Goal: Task Accomplishment & Management: Use online tool/utility

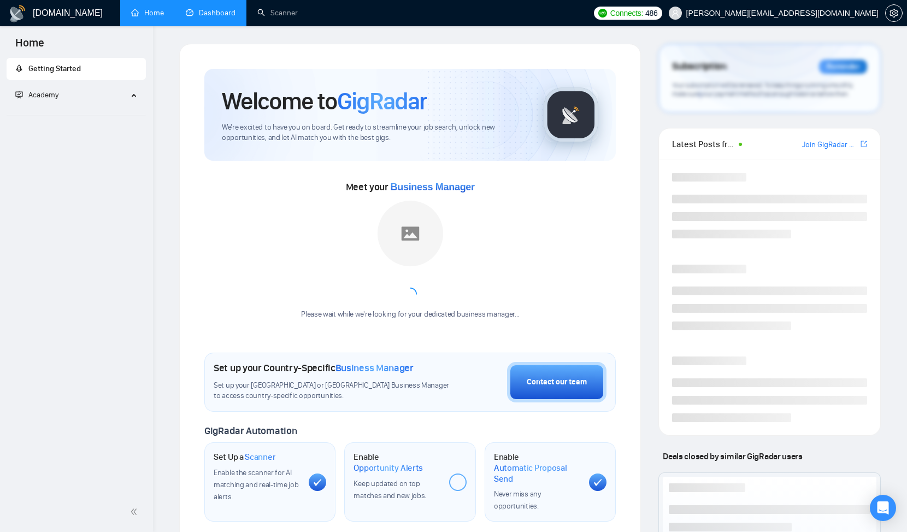
click at [215, 12] on link "Dashboard" at bounding box center [211, 12] width 50 height 9
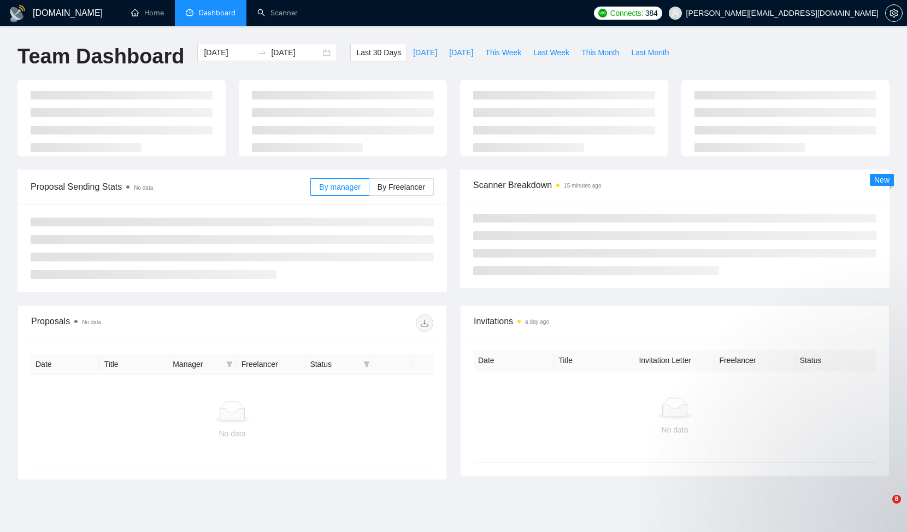
type input "[DATE]"
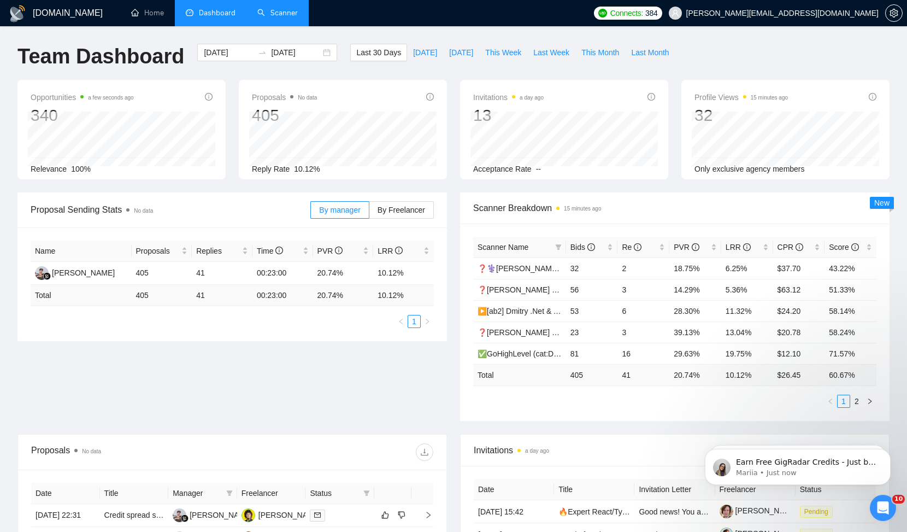
click at [279, 14] on link "Scanner" at bounding box center [277, 12] width 40 height 9
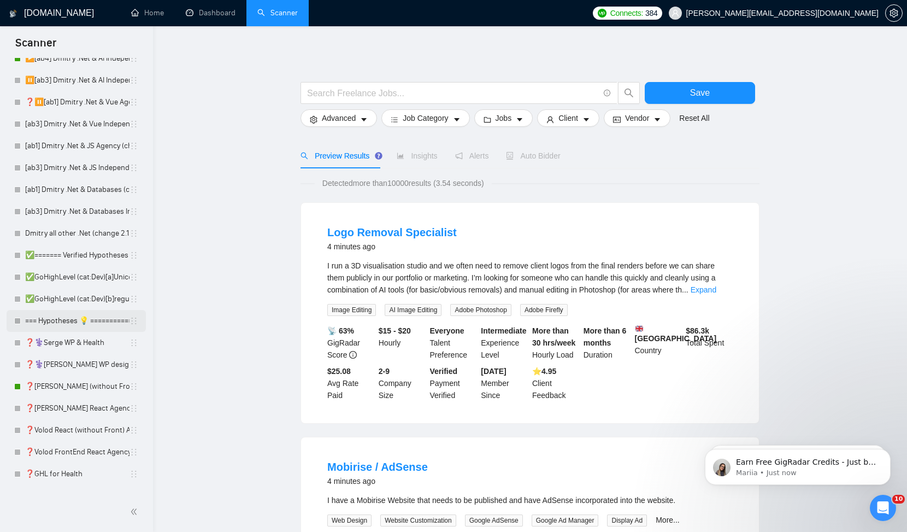
scroll to position [126, 0]
click at [20, 344] on body "Scanner New Scanner My Scanners Blazor - Dmirty (cover changed 25.03) ▶️[ab2] D…" at bounding box center [453, 266] width 907 height 532
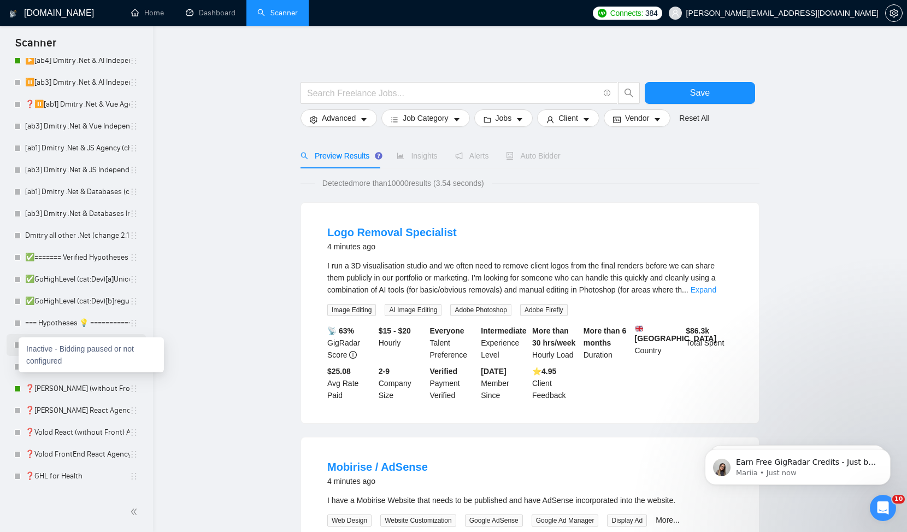
click at [8, 344] on li "❓⚕️Serge WP & Health" at bounding box center [76, 345] width 139 height 22
click at [16, 345] on div at bounding box center [17, 344] width 7 height 7
click at [91, 279] on link "✅GoHighLevel (cat:Dev)[a]Unicode" at bounding box center [77, 279] width 104 height 22
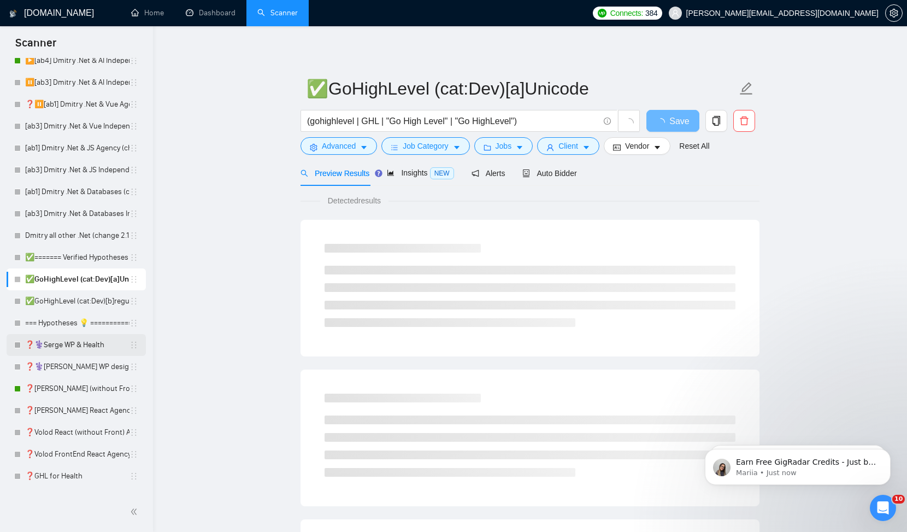
click at [67, 342] on link "❓⚕️Serge WP & Health" at bounding box center [77, 345] width 104 height 22
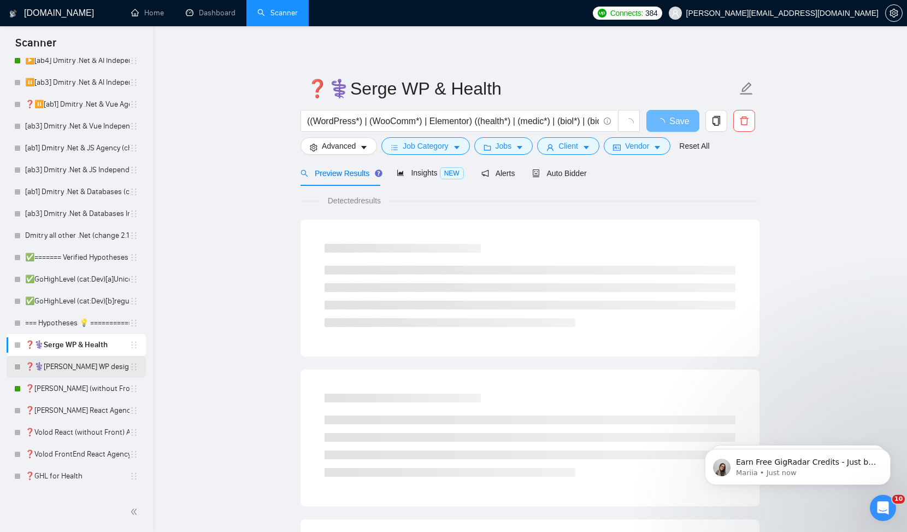
click at [72, 362] on link "❓⚕️[PERSON_NAME] WP design & Health" at bounding box center [77, 367] width 104 height 22
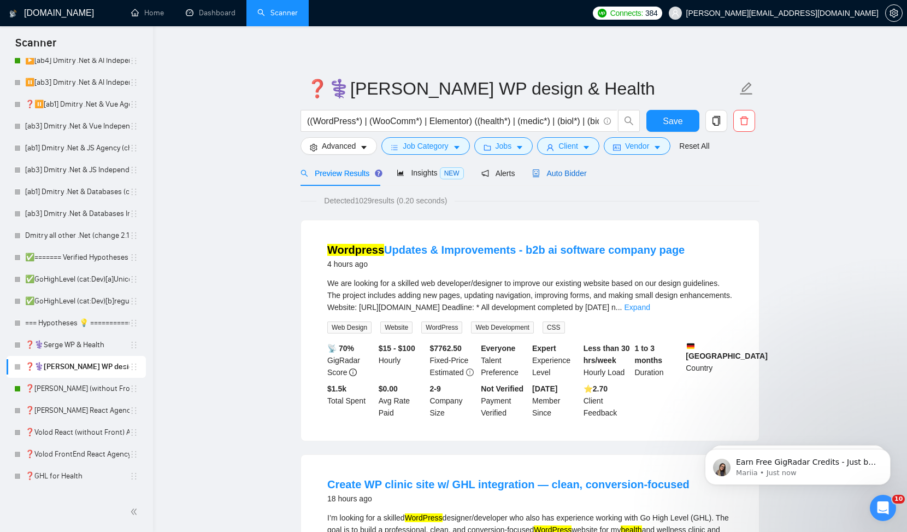
click at [552, 172] on span "Auto Bidder" at bounding box center [559, 173] width 54 height 9
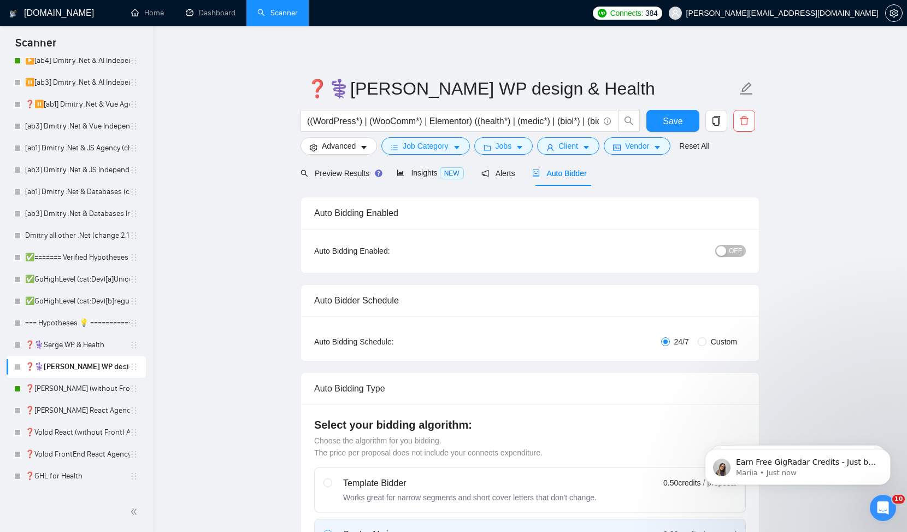
checkbox input "true"
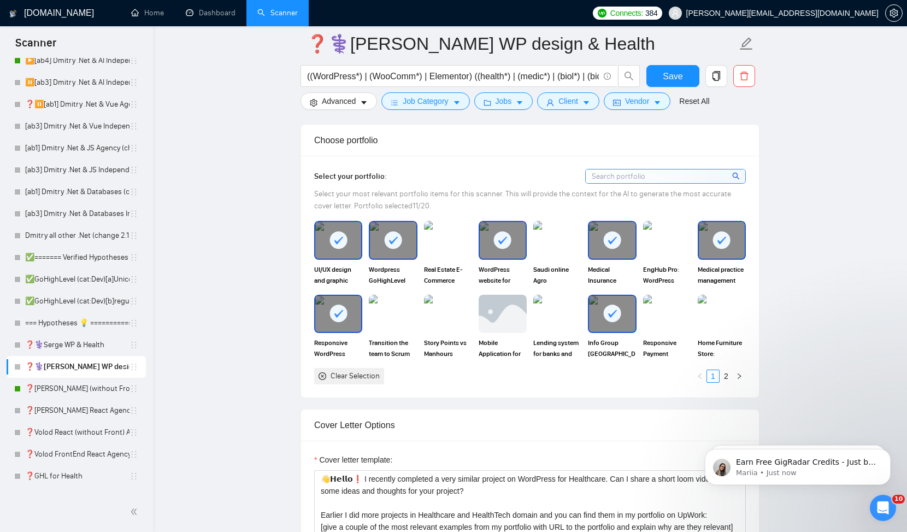
scroll to position [1018, 0]
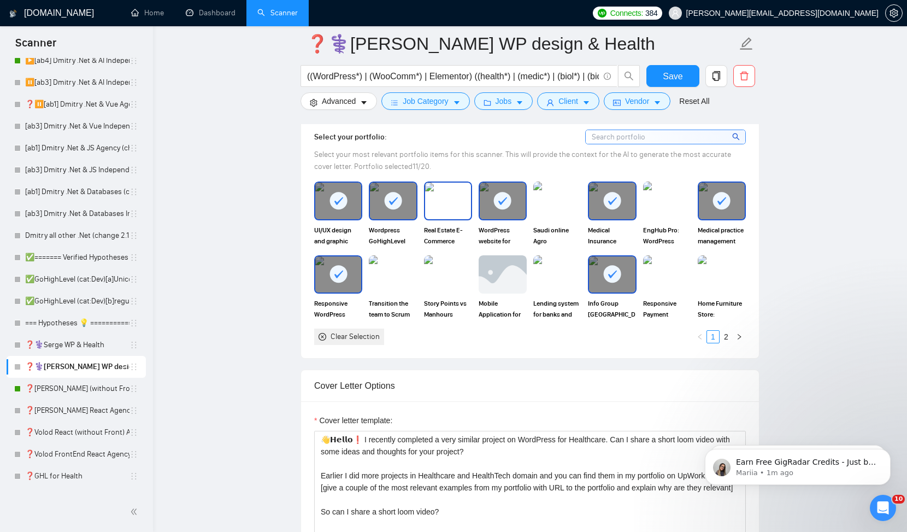
click at [443, 205] on img at bounding box center [448, 200] width 46 height 36
click at [548, 197] on img at bounding box center [557, 200] width 46 height 36
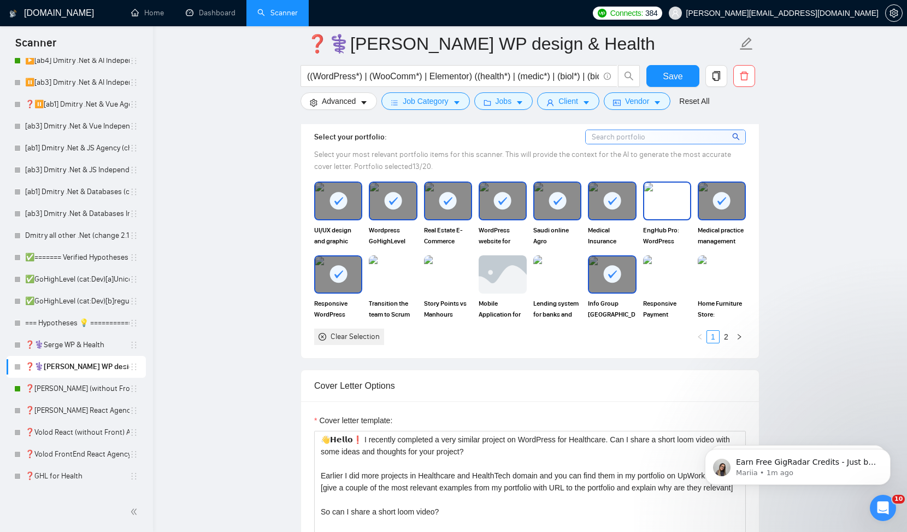
click at [670, 200] on img at bounding box center [667, 200] width 46 height 36
click at [664, 206] on rect at bounding box center [666, 200] width 17 height 17
click at [717, 274] on img at bounding box center [722, 274] width 46 height 36
click at [739, 335] on icon "right" at bounding box center [738, 336] width 3 height 5
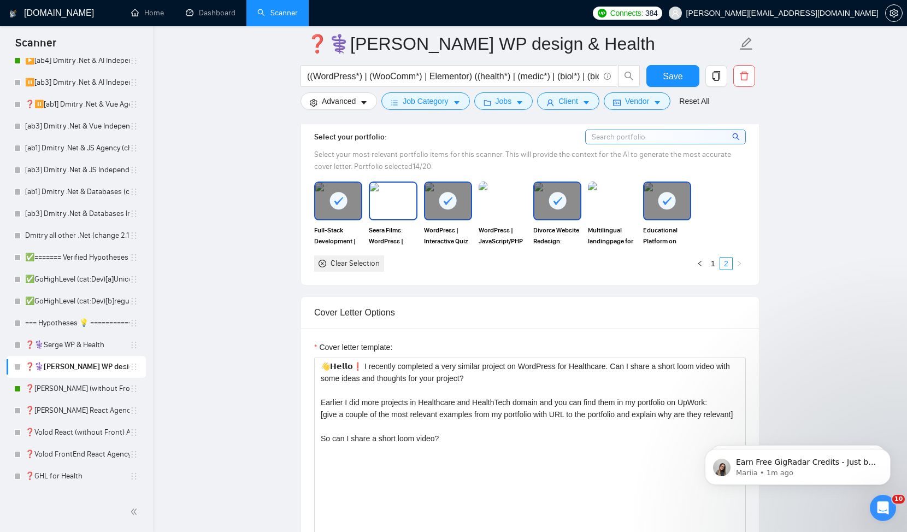
click at [406, 197] on img at bounding box center [393, 200] width 46 height 36
click at [607, 197] on img at bounding box center [612, 200] width 46 height 36
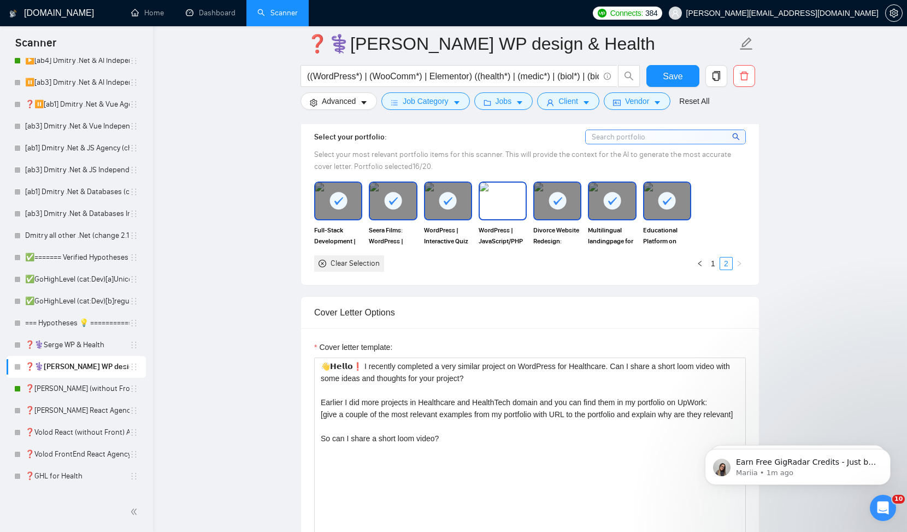
click at [492, 208] on img at bounding box center [503, 200] width 46 height 36
click at [706, 264] on button "button" at bounding box center [699, 263] width 13 height 13
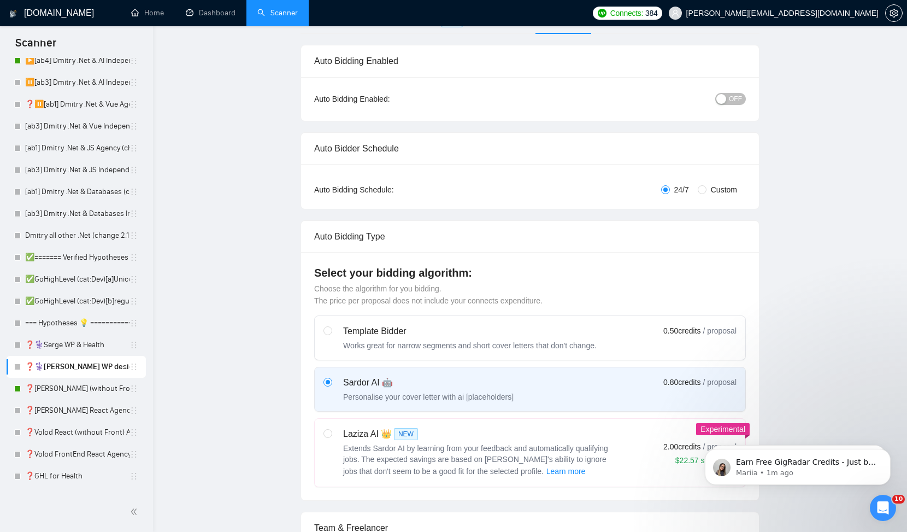
scroll to position [0, 0]
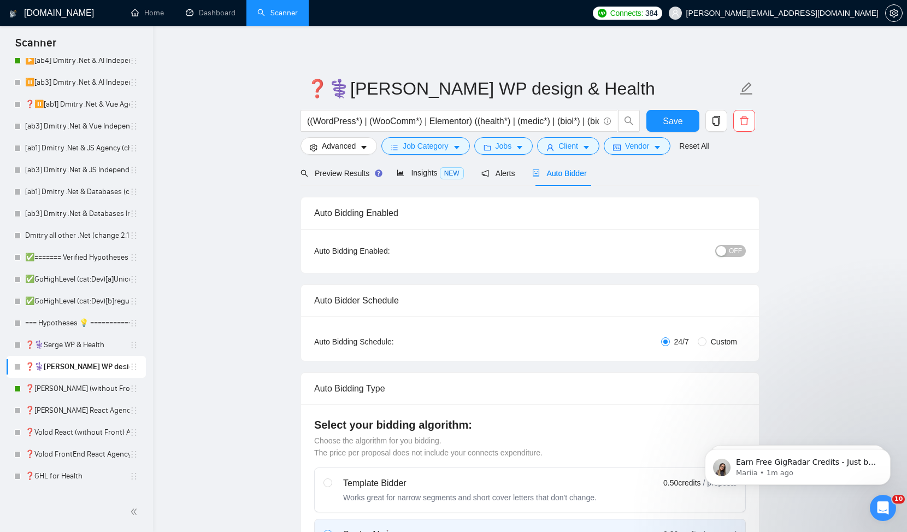
click at [731, 250] on span "OFF" at bounding box center [735, 251] width 13 height 12
click at [675, 123] on span "Save" at bounding box center [673, 121] width 20 height 14
checkbox input "true"
drag, startPoint x: 516, startPoint y: 121, endPoint x: 611, endPoint y: 122, distance: 94.5
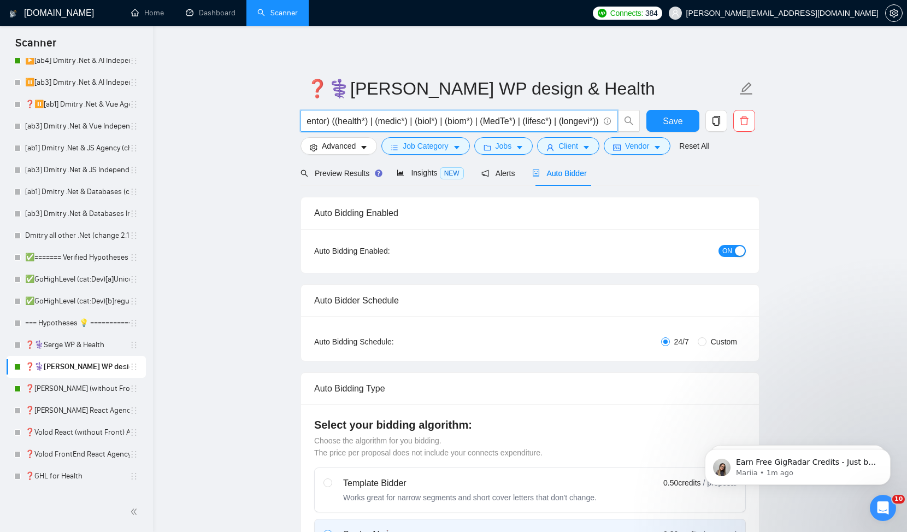
click at [611, 122] on span "((WordPress*) | (WooComm*) | Elementor) ((health*) | (medic*) | (biol*) | (biom…" at bounding box center [458, 121] width 317 height 22
click at [692, 168] on div "Preview Results Insights NEW Alerts Auto Bidder" at bounding box center [529, 173] width 459 height 26
click at [423, 146] on span "Job Category" at bounding box center [425, 146] width 45 height 12
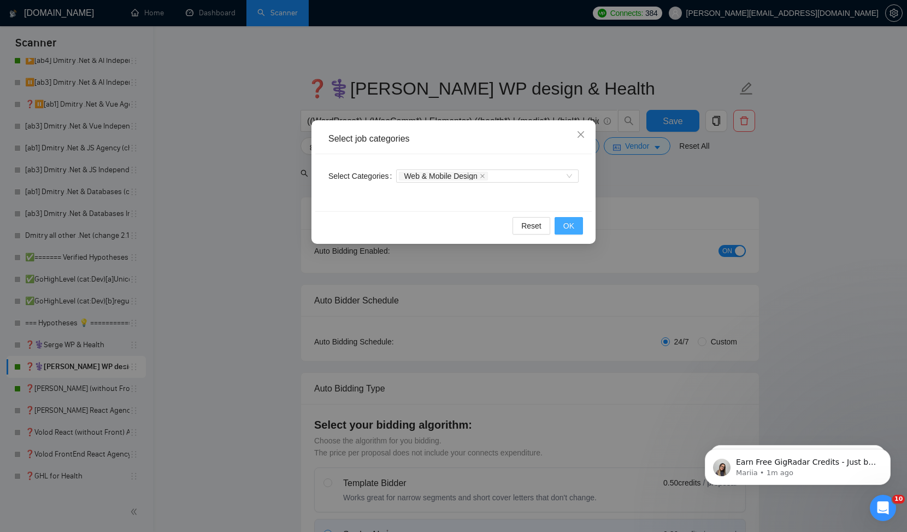
click at [576, 228] on button "OK" at bounding box center [568, 225] width 28 height 17
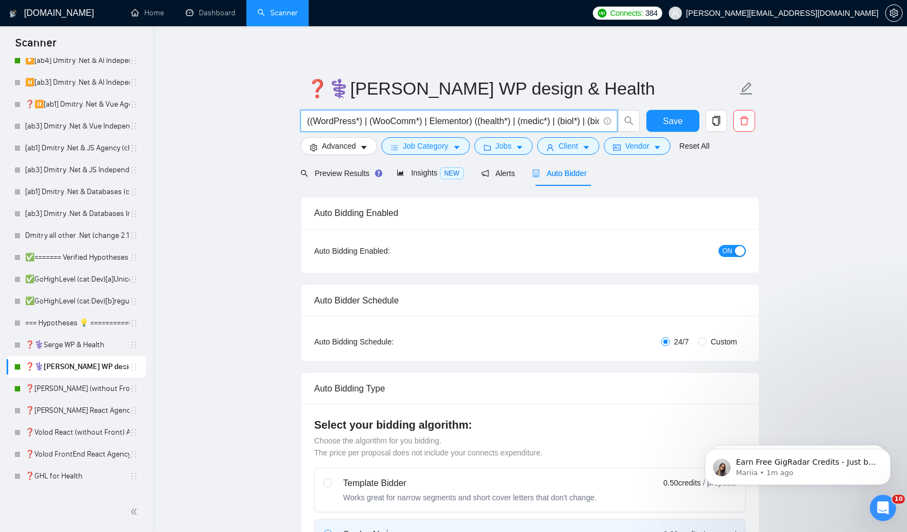
drag, startPoint x: 393, startPoint y: 121, endPoint x: 233, endPoint y: 122, distance: 160.1
click at [393, 119] on input "((WordPress*) | (WooComm*) | Elementor) ((health*) | (medic*) | (biol*) | (biom…" at bounding box center [453, 121] width 292 height 14
type input "design ((WordPress*) | (WooComm*) | Elementor) ((health*) | (medic*) | (biol*) …"
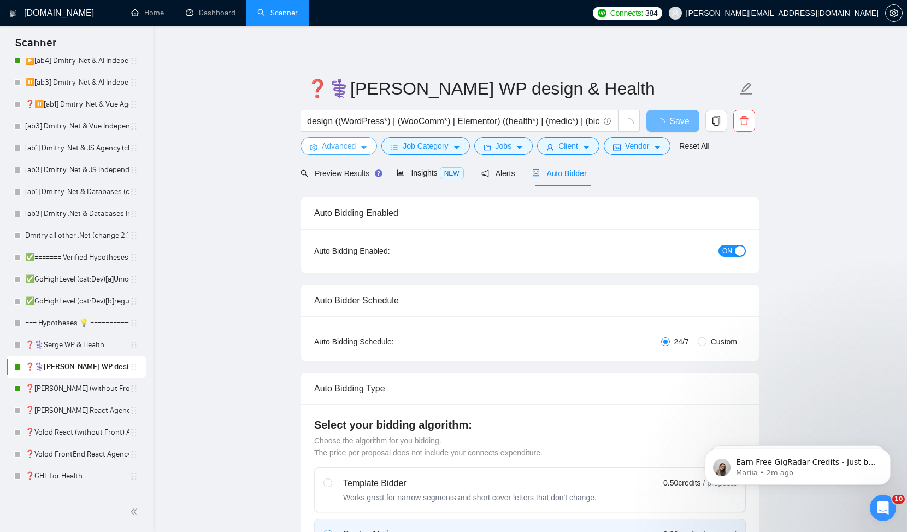
click at [352, 145] on span "Advanced" at bounding box center [339, 146] width 34 height 12
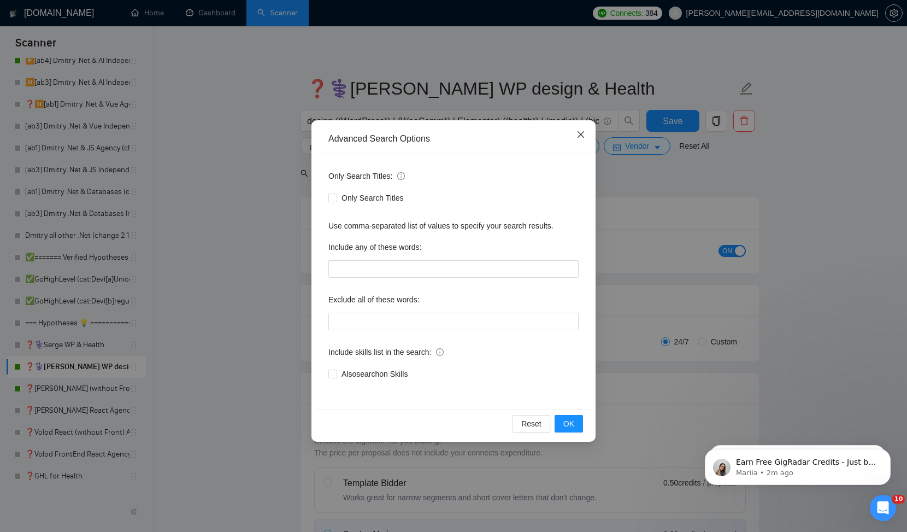
click at [582, 131] on icon "close" at bounding box center [580, 134] width 9 height 9
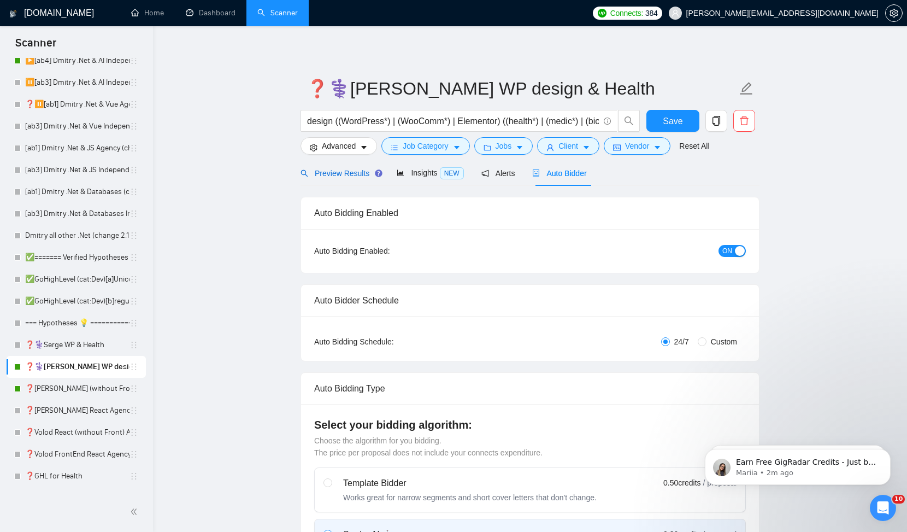
click at [346, 169] on span "Preview Results" at bounding box center [339, 173] width 79 height 9
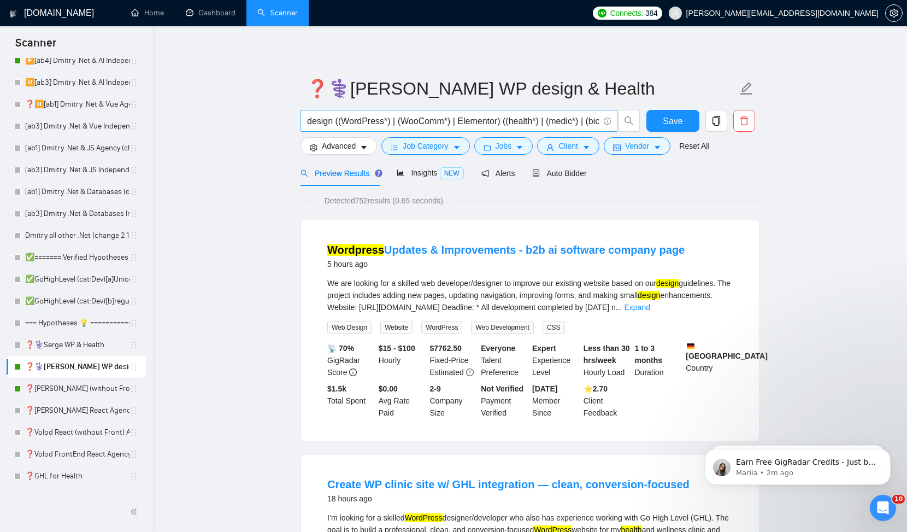
click at [316, 115] on input "design ((WordPress*) | (WooComm*) | Elementor) ((health*) | (medic*) | (biol*) …" at bounding box center [453, 121] width 292 height 14
click at [412, 172] on span "Insights NEW" at bounding box center [430, 172] width 67 height 9
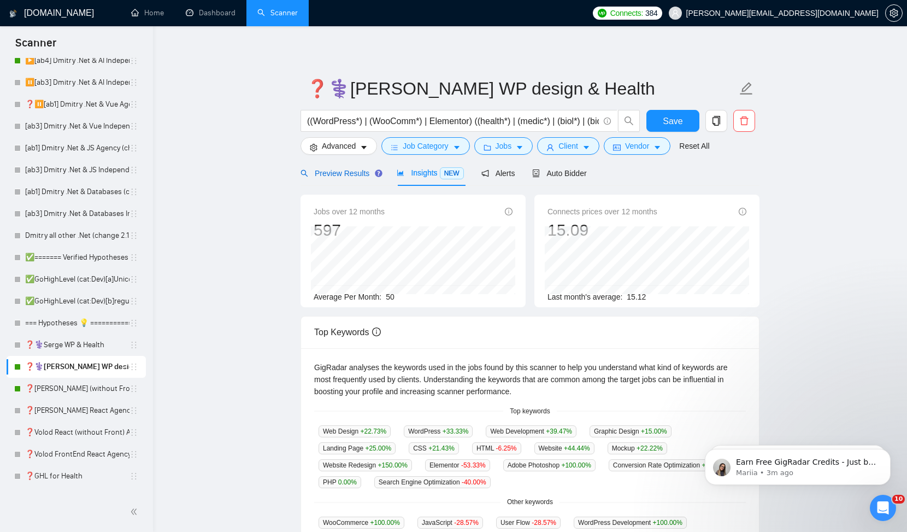
click at [346, 172] on span "Preview Results" at bounding box center [339, 173] width 79 height 9
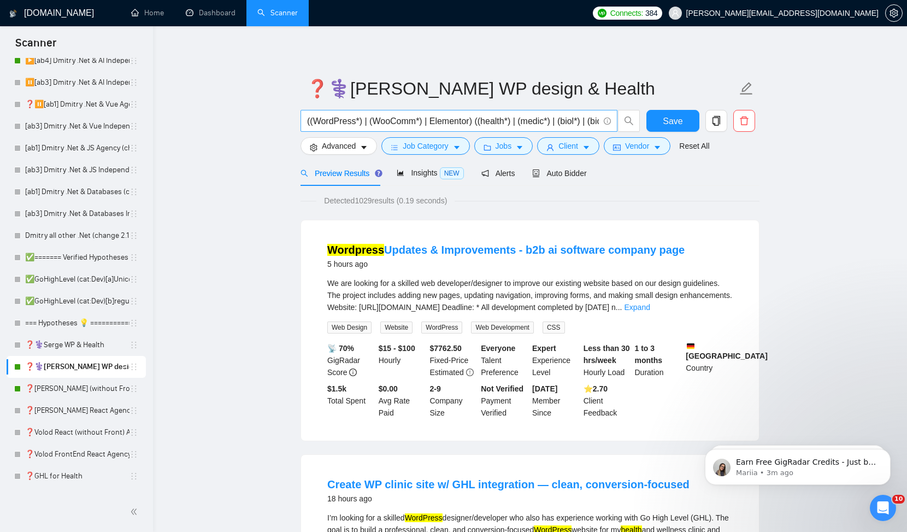
click at [310, 123] on input "((WordPress*) | (WooComm*) | Elementor) ((health*) | (medic*) | (biol*) | (biom…" at bounding box center [453, 121] width 292 height 14
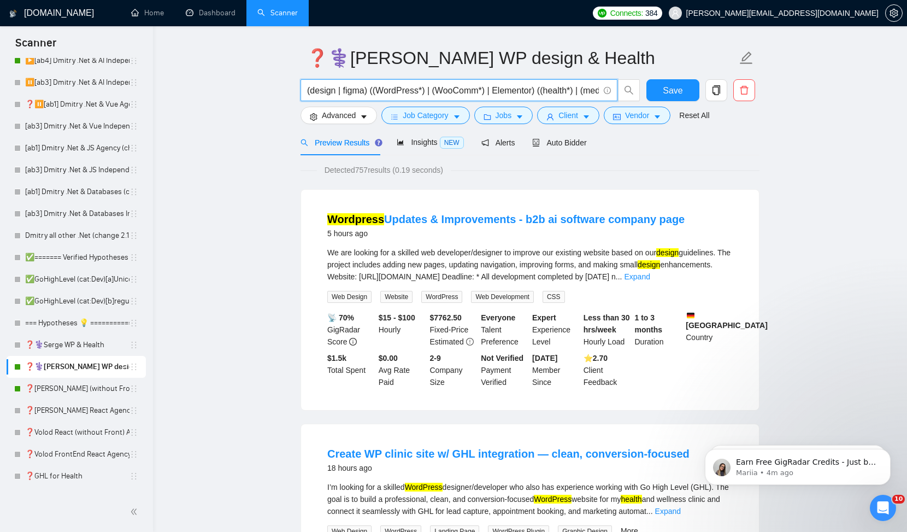
scroll to position [32, 0]
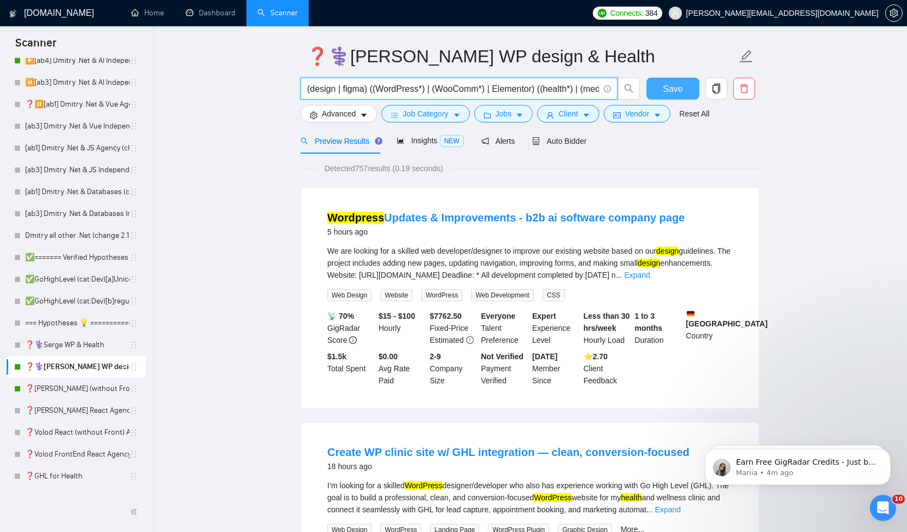
type input "(design | figma) ((WordPress*) | (WooComm*) | Elementor) ((health*) | (medic*) …"
click at [671, 92] on span "Save" at bounding box center [673, 89] width 20 height 14
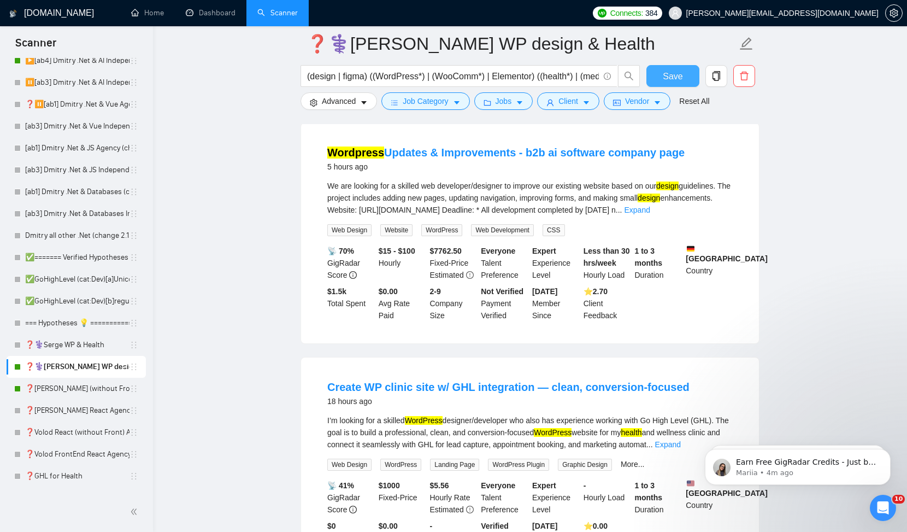
scroll to position [110, 0]
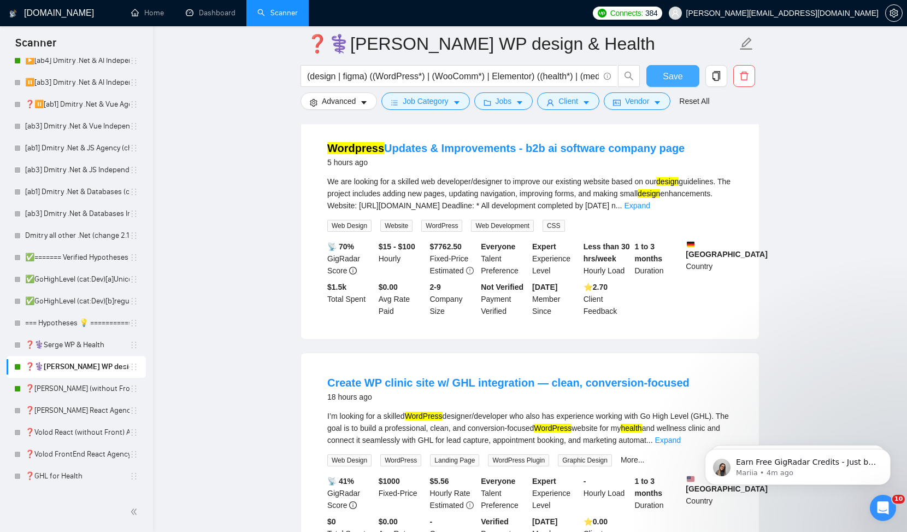
click at [682, 78] on button "Save" at bounding box center [672, 76] width 53 height 22
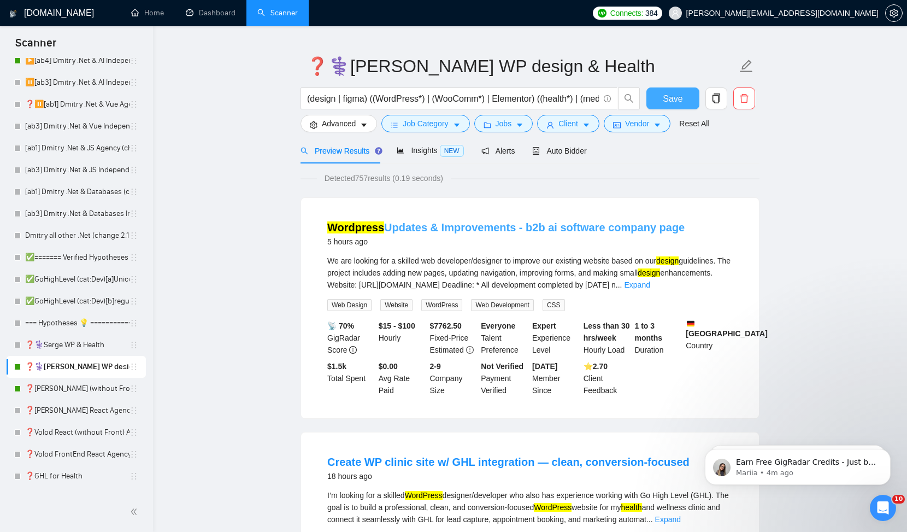
scroll to position [0, 0]
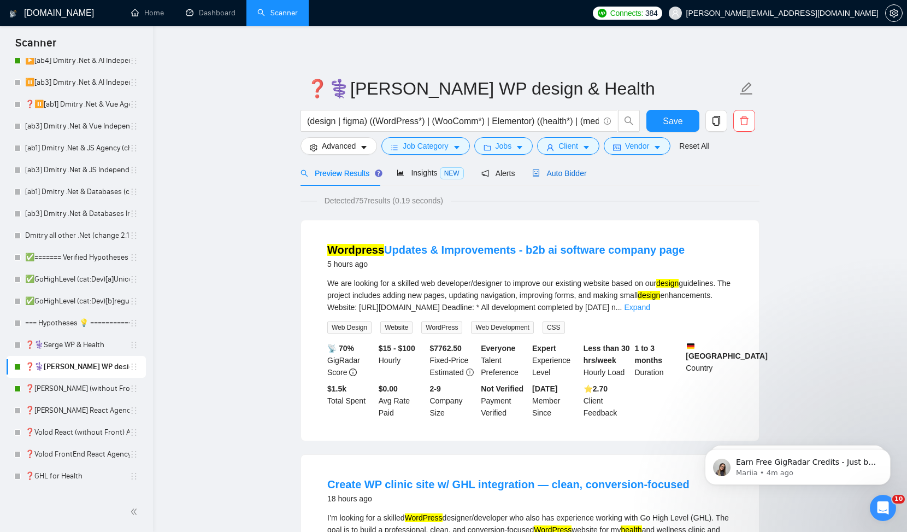
click at [560, 174] on span "Auto Bidder" at bounding box center [559, 173] width 54 height 9
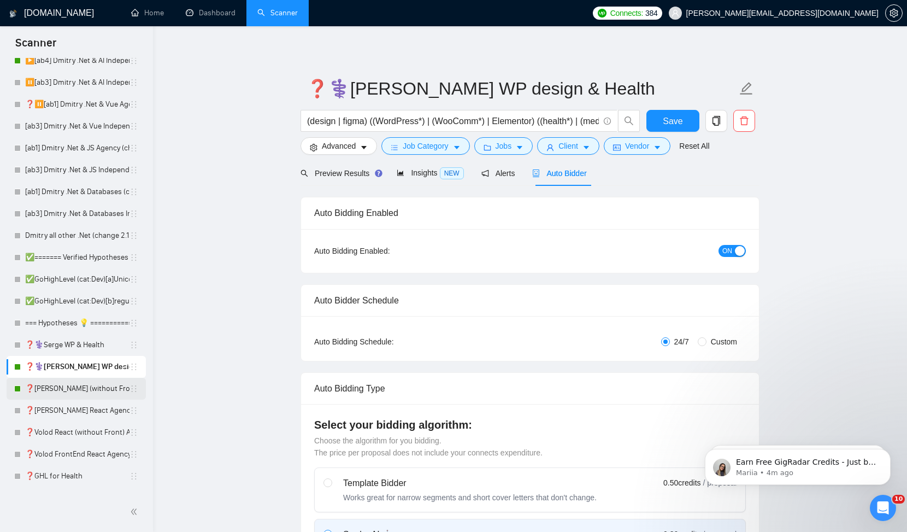
click at [93, 395] on link "❓[PERSON_NAME] (without Front) Agency (0626)" at bounding box center [77, 388] width 104 height 22
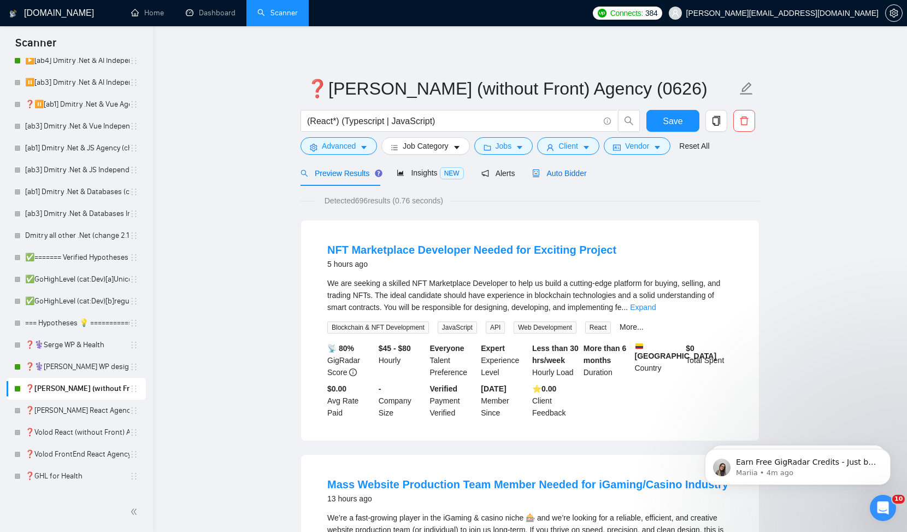
click at [560, 175] on span "Auto Bidder" at bounding box center [559, 173] width 54 height 9
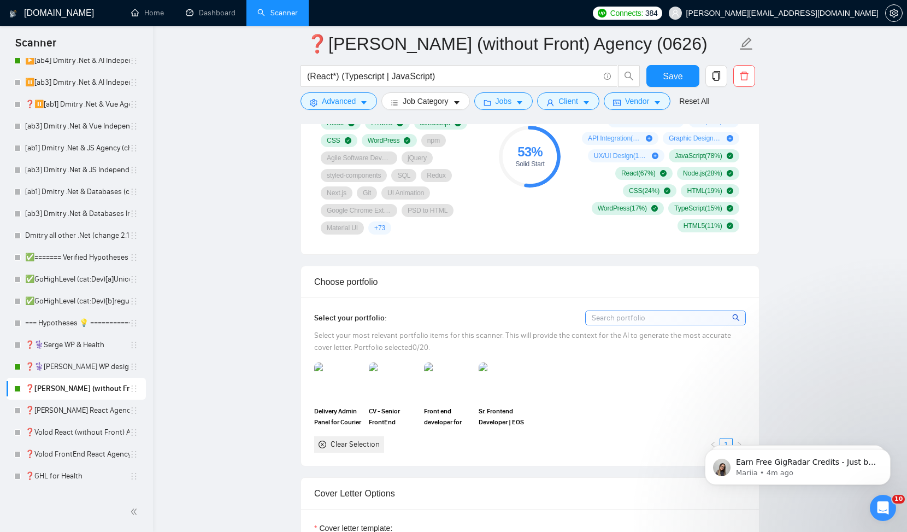
scroll to position [822, 0]
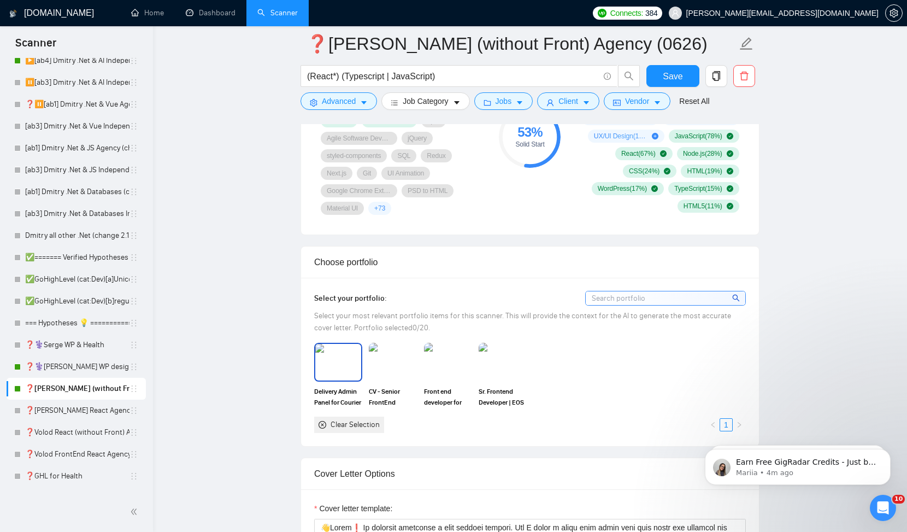
click at [338, 363] on img at bounding box center [338, 362] width 46 height 36
click at [387, 369] on img at bounding box center [393, 362] width 46 height 36
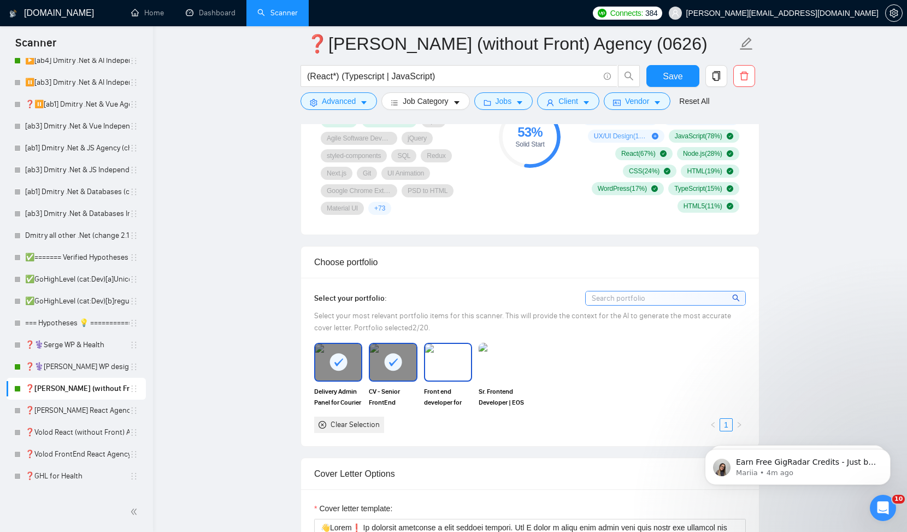
click at [463, 360] on img at bounding box center [448, 362] width 46 height 36
click at [498, 360] on img at bounding box center [503, 362] width 46 height 36
click at [619, 299] on input at bounding box center [666, 298] width 160 height 14
click at [639, 363] on div "Delivery Admin Panel for Courier Management | React, Redux, TypeScript CV - Sen…" at bounding box center [530, 388] width 438 height 90
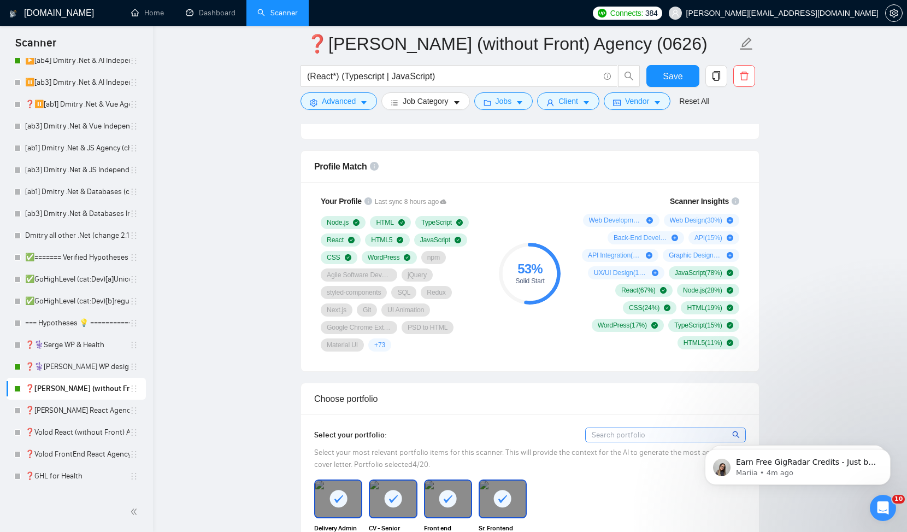
scroll to position [692, 0]
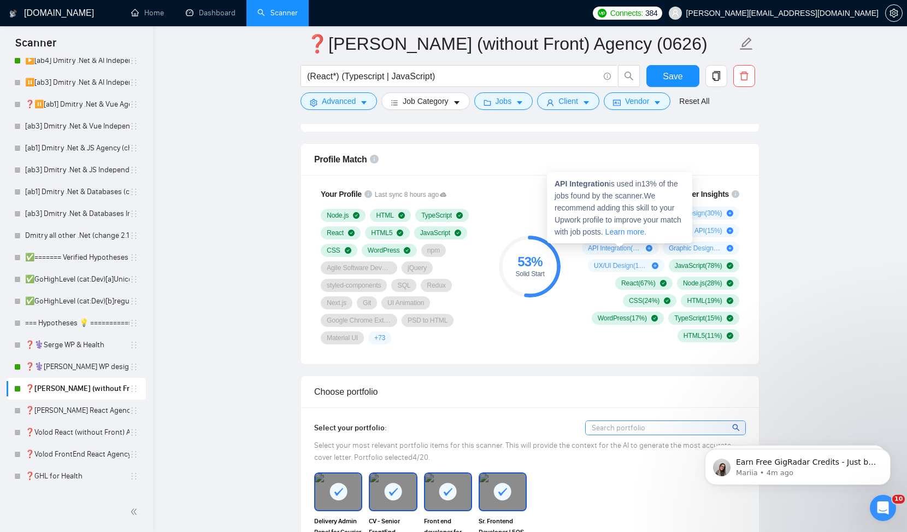
click at [603, 246] on span "API Integration ( 13 %)" at bounding box center [615, 248] width 54 height 9
click at [584, 245] on div "API Integration ( 13 %)" at bounding box center [620, 247] width 76 height 13
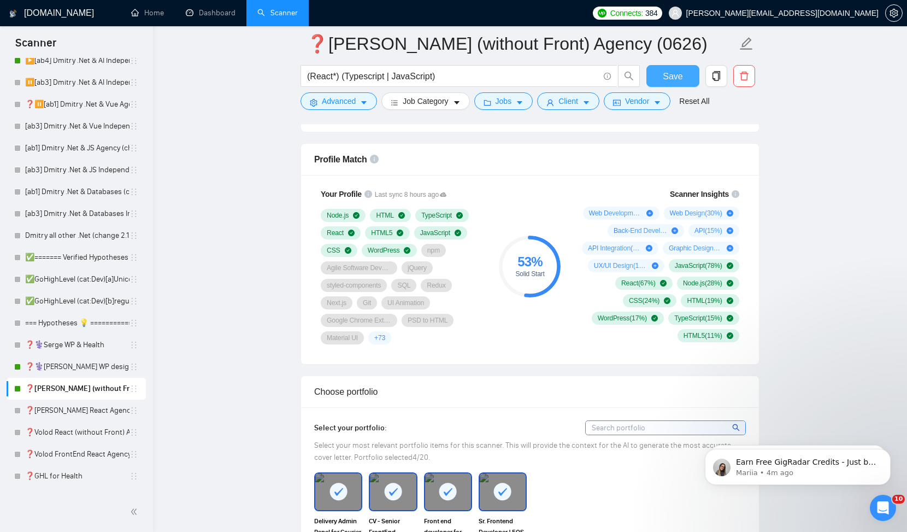
click at [664, 78] on span "Save" at bounding box center [673, 76] width 20 height 14
drag, startPoint x: 577, startPoint y: 213, endPoint x: 760, endPoint y: 234, distance: 184.3
click at [759, 237] on div "Profile Match Your Profile Last sync 8 hours ago Node.js HTML TypeScript React …" at bounding box center [529, 253] width 459 height 221
drag, startPoint x: 588, startPoint y: 210, endPoint x: 682, endPoint y: 229, distance: 96.0
click at [681, 227] on div "Web Development ( 37 %) Web Design ( 30 %) Back-End Development ( 20 %) API ( 1…" at bounding box center [658, 273] width 162 height 135
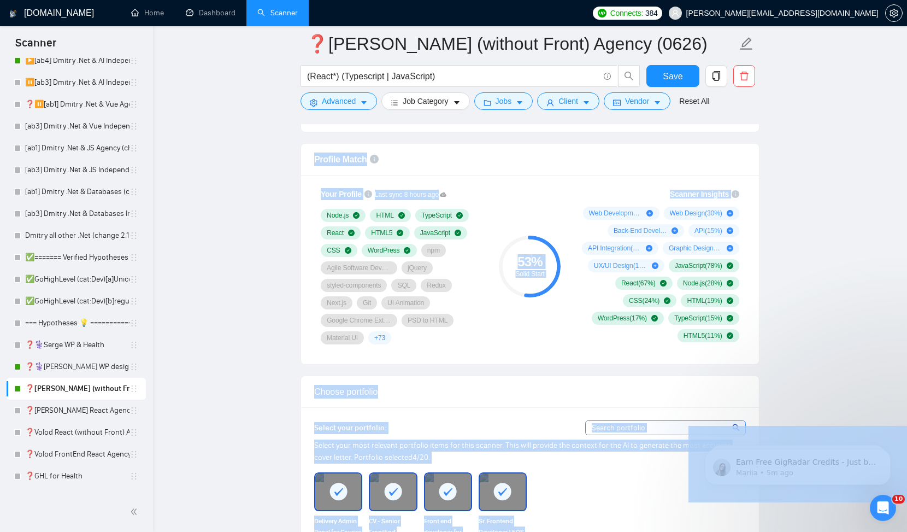
drag, startPoint x: 622, startPoint y: 149, endPoint x: 545, endPoint y: 150, distance: 76.5
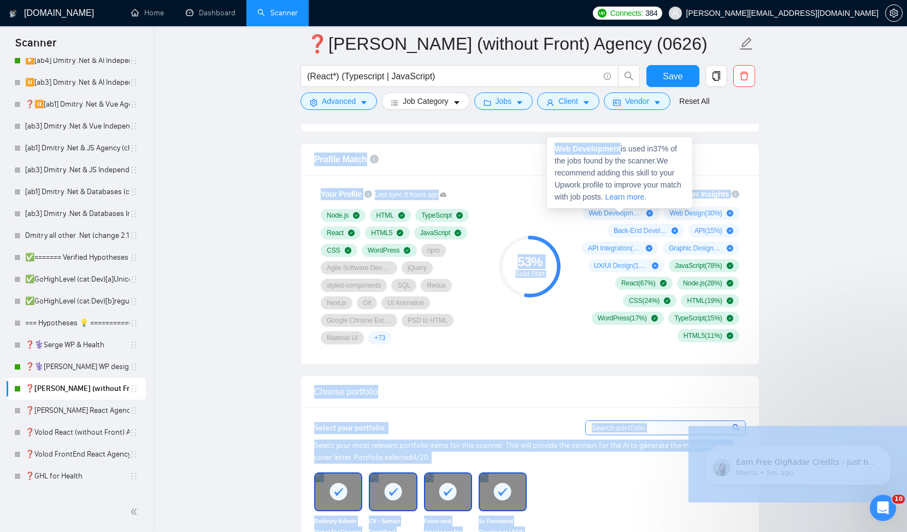
click at [607, 210] on span "Web Development ( 37 %)" at bounding box center [616, 213] width 54 height 9
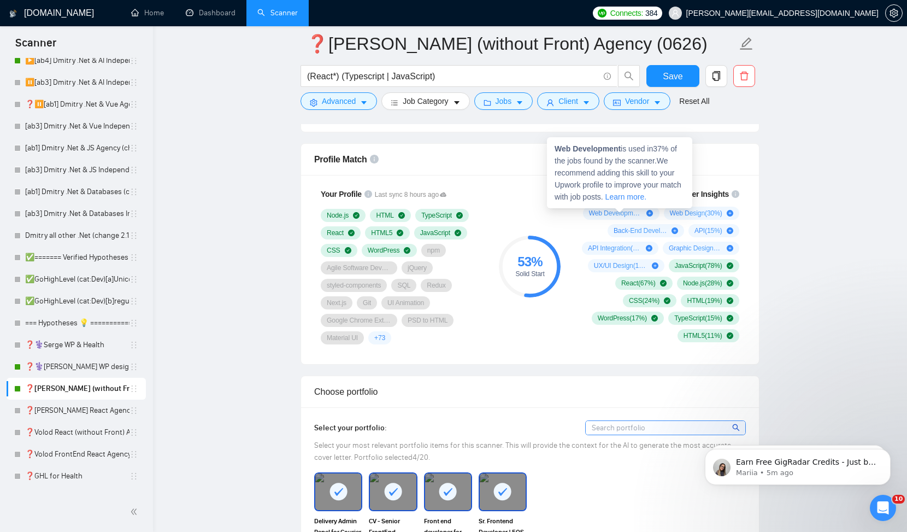
click at [603, 147] on strong "Web Development" at bounding box center [587, 148] width 66 height 9
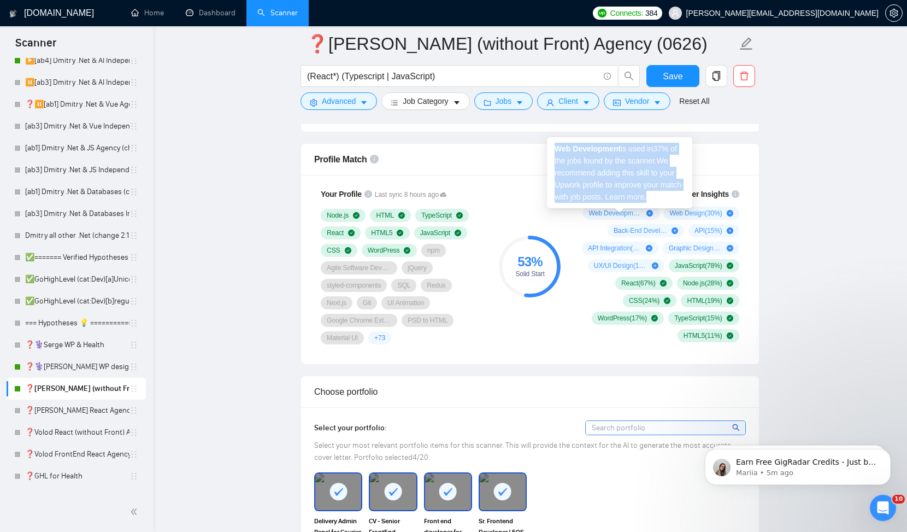
click at [603, 147] on strong "Web Development" at bounding box center [587, 148] width 66 height 9
click at [600, 149] on strong "Web Development" at bounding box center [587, 148] width 66 height 9
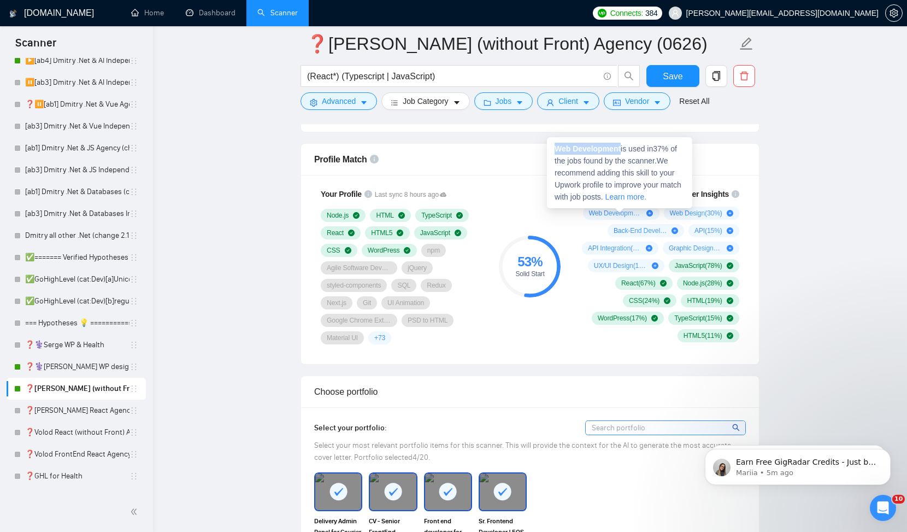
drag, startPoint x: 623, startPoint y: 151, endPoint x: 549, endPoint y: 150, distance: 73.7
click at [548, 150] on div "Web Development is used in 37 % of the jobs found by the scanner. We recommend …" at bounding box center [619, 172] width 145 height 71
copy strong "Web Development"
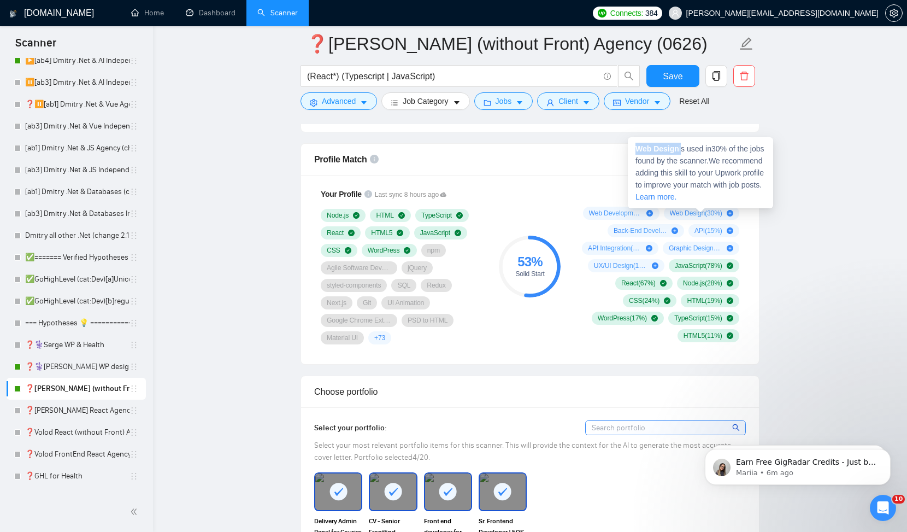
copy span "Web Design"
drag, startPoint x: 681, startPoint y: 149, endPoint x: 629, endPoint y: 149, distance: 51.9
click at [629, 149] on div "Web Design is used in 30 % of the jobs found by the scanner. We recommend addin…" at bounding box center [700, 172] width 145 height 71
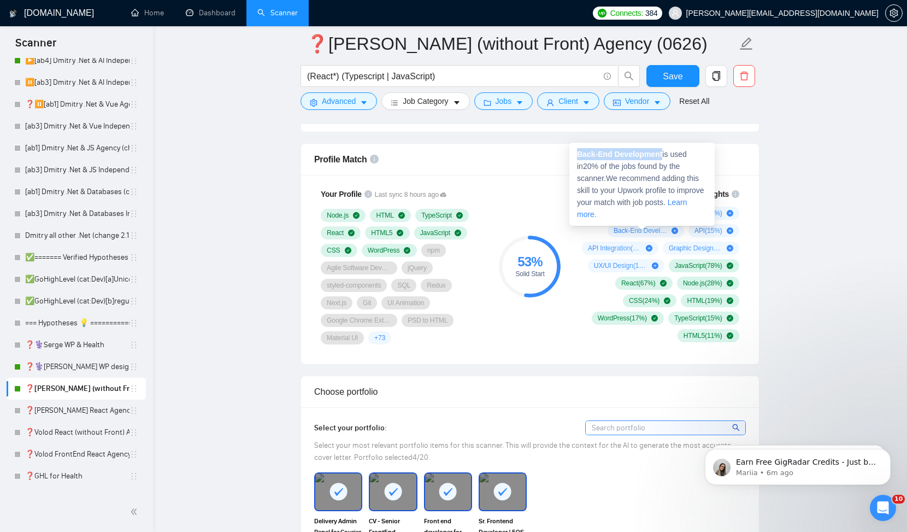
drag, startPoint x: 665, startPoint y: 155, endPoint x: 577, endPoint y: 152, distance: 88.5
click at [577, 152] on span "Back-End Development is used in 20 % of the jobs found by the scanner. We recom…" at bounding box center [640, 184] width 127 height 69
copy strong "Back-End Development"
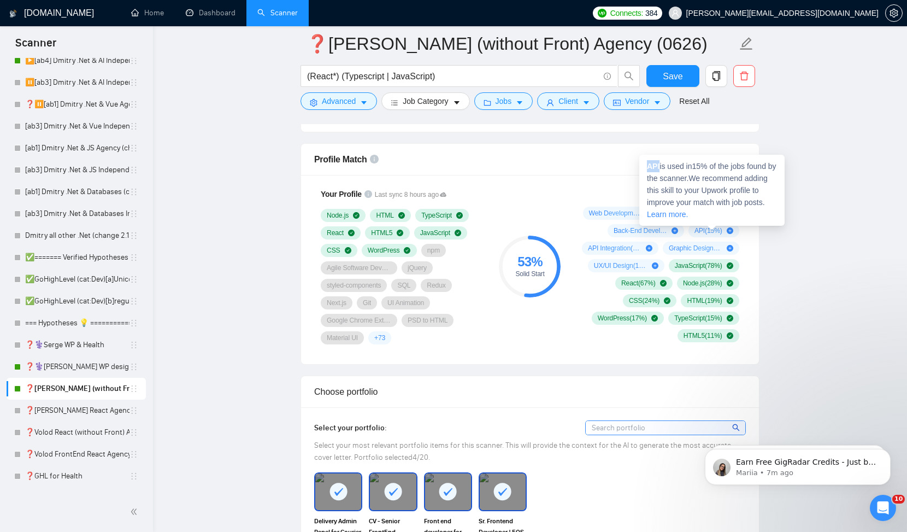
drag, startPoint x: 660, startPoint y: 167, endPoint x: 640, endPoint y: 167, distance: 20.2
click at [640, 167] on div "API is used in 15 % of the jobs found by the scanner. We recommend adding this …" at bounding box center [711, 190] width 145 height 71
copy strong "API"
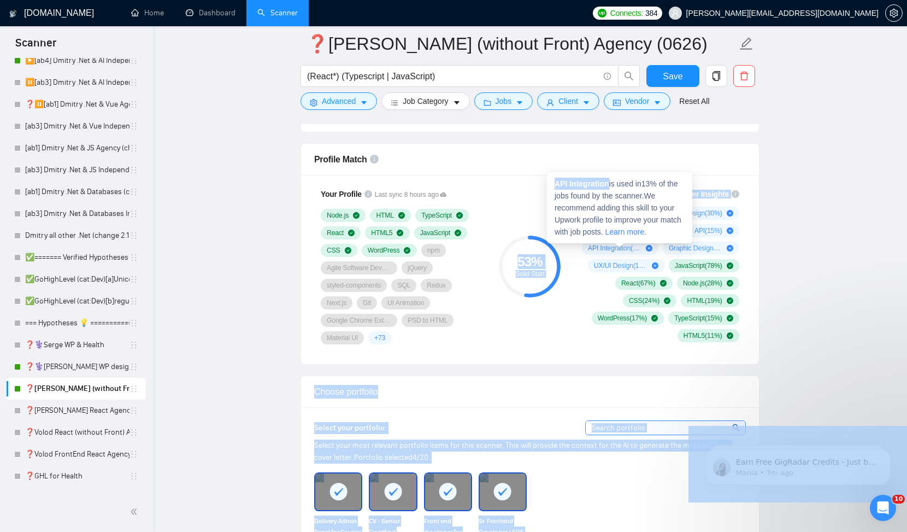
drag, startPoint x: 611, startPoint y: 184, endPoint x: 542, endPoint y: 185, distance: 68.8
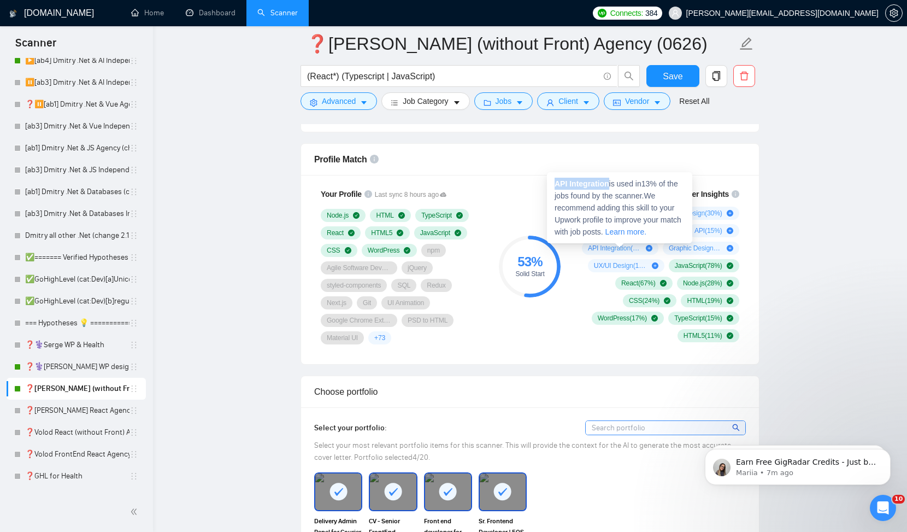
drag, startPoint x: 611, startPoint y: 184, endPoint x: 555, endPoint y: 185, distance: 55.7
click at [555, 185] on span "API Integration is used in 13 % of the jobs found by the scanner. We recommend …" at bounding box center [617, 207] width 127 height 57
copy strong "API Integration"
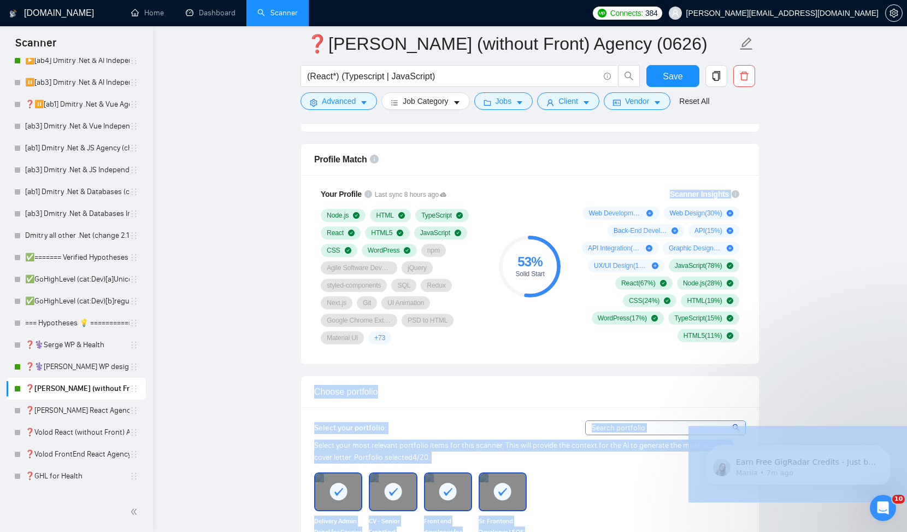
drag, startPoint x: 693, startPoint y: 183, endPoint x: 650, endPoint y: 195, distance: 44.3
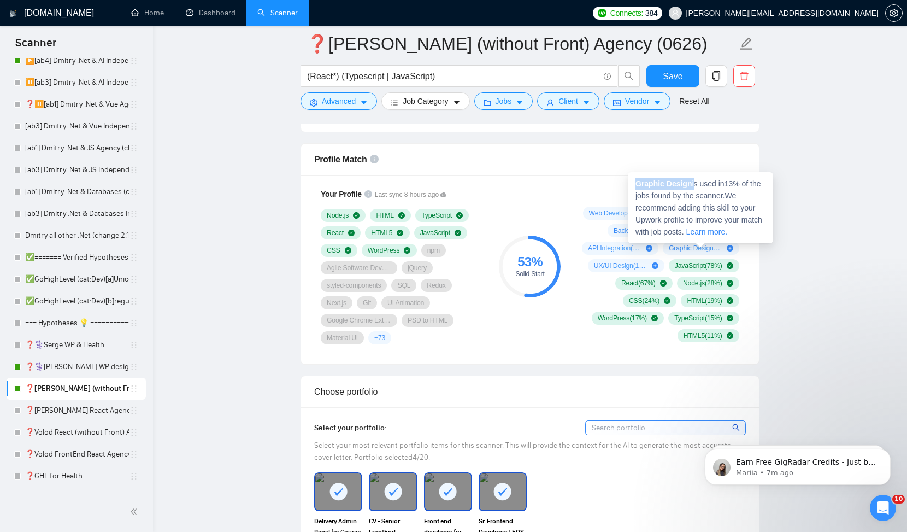
drag, startPoint x: 694, startPoint y: 185, endPoint x: 638, endPoint y: 185, distance: 56.3
click at [638, 185] on span "Graphic Design is used in 13 % of the jobs found by the scanner. We recommend a…" at bounding box center [698, 207] width 127 height 57
copy span "Graphic Design"
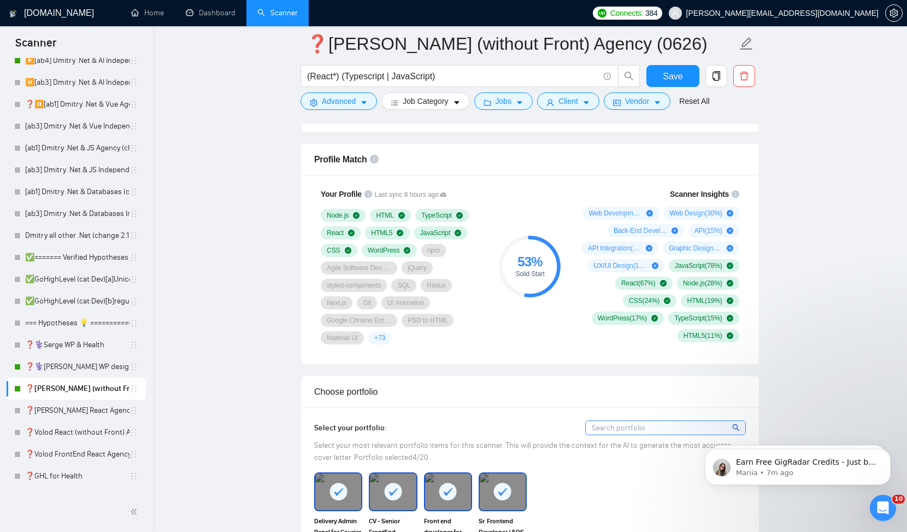
click at [561, 315] on div "53 % Solid Start" at bounding box center [529, 265] width 73 height 169
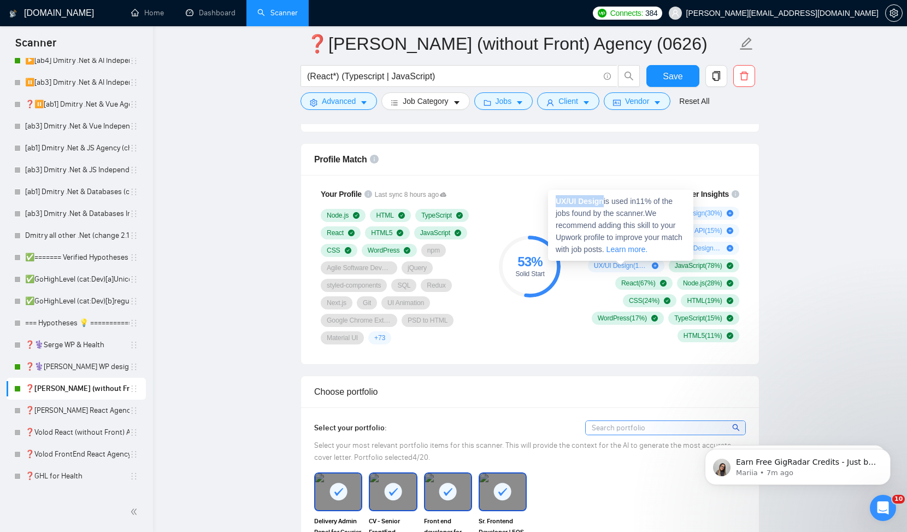
drag, startPoint x: 605, startPoint y: 203, endPoint x: 557, endPoint y: 204, distance: 48.6
click at [557, 204] on span "UX/UI Design is used in 11 % of the jobs found by the scanner. We recommend add…" at bounding box center [619, 225] width 127 height 57
copy strong "UX/UI Design"
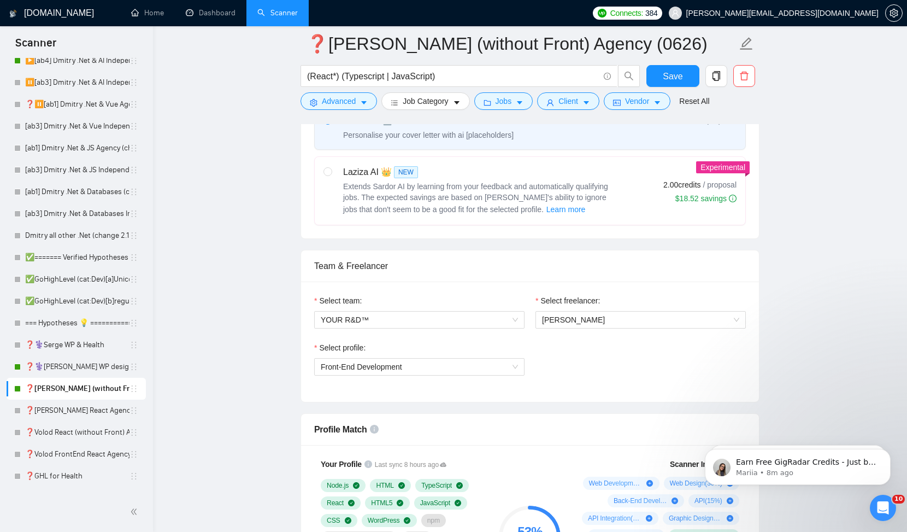
scroll to position [425, 0]
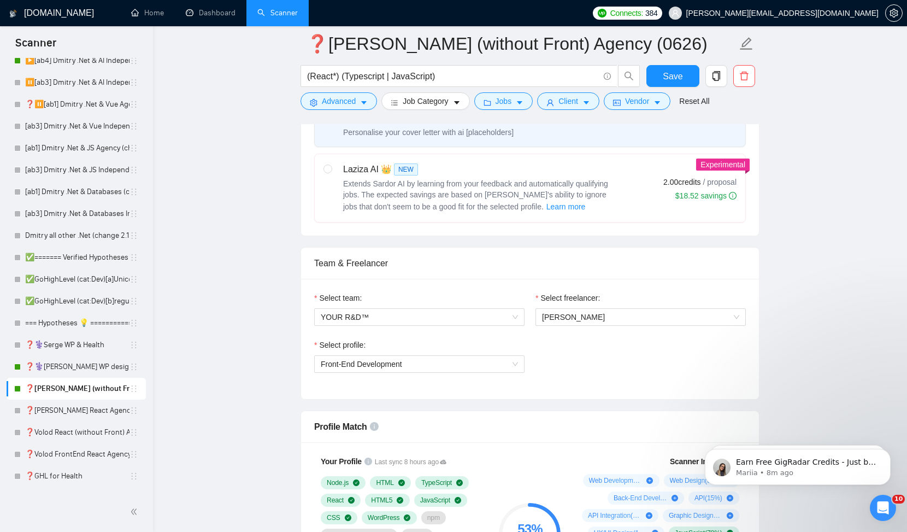
click at [619, 349] on div "Select profile: Front-End Development" at bounding box center [530, 362] width 442 height 47
click at [674, 72] on span "Save" at bounding box center [673, 76] width 20 height 14
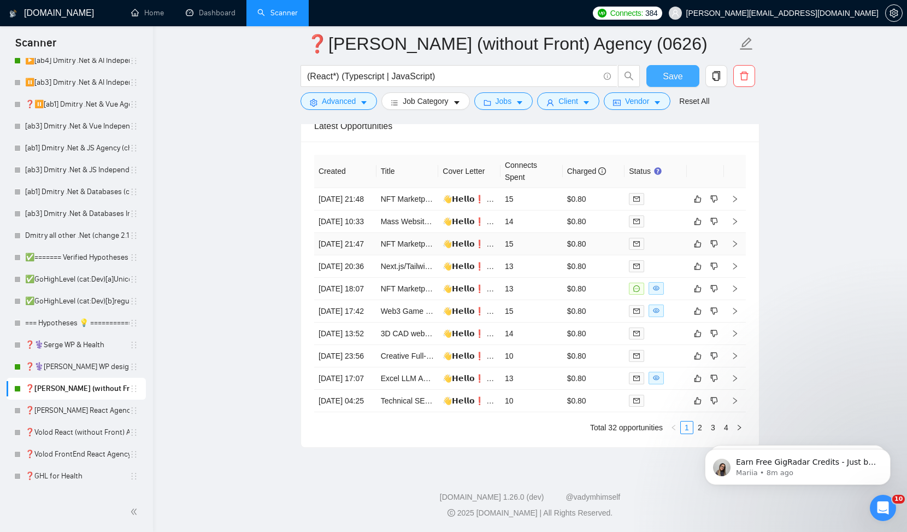
scroll to position [2728, 0]
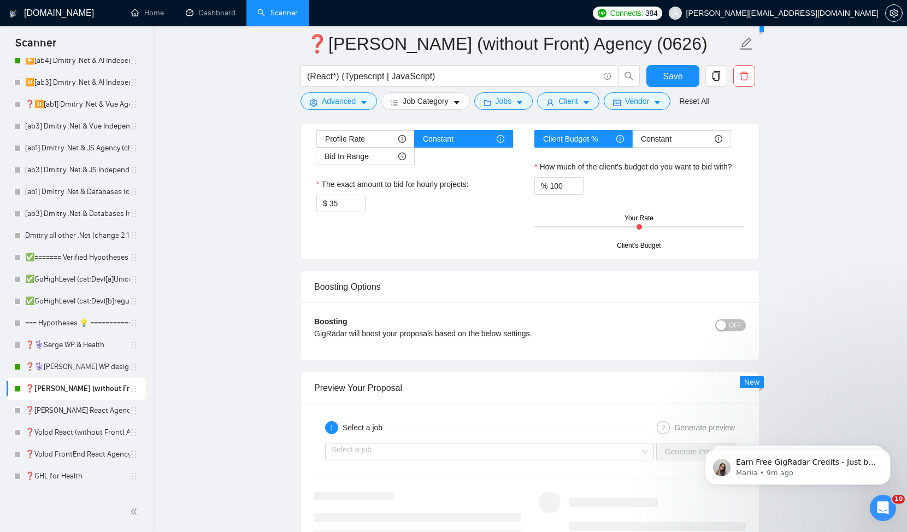
scroll to position [1773, 0]
click at [552, 247] on div "Hourly Rate Hourly Rate Bid Strategy How much do you want to bid for the hourly…" at bounding box center [530, 154] width 458 height 212
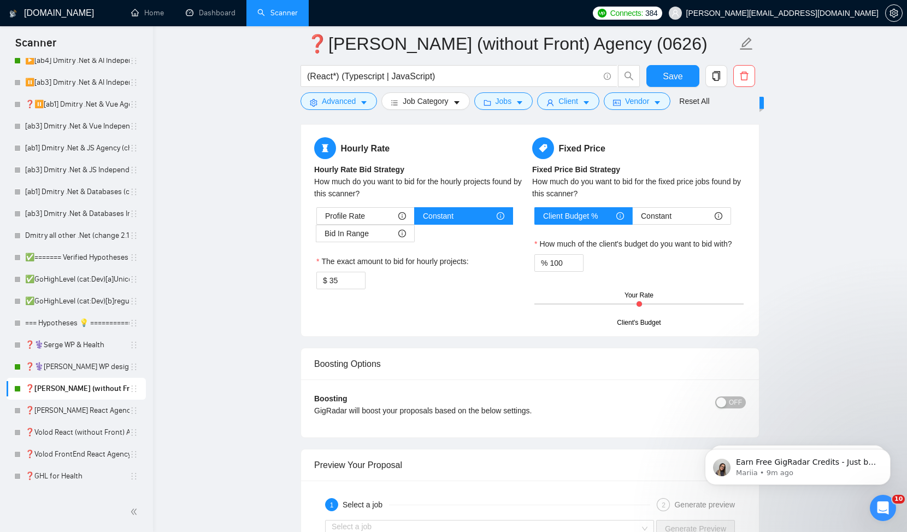
scroll to position [1698, 0]
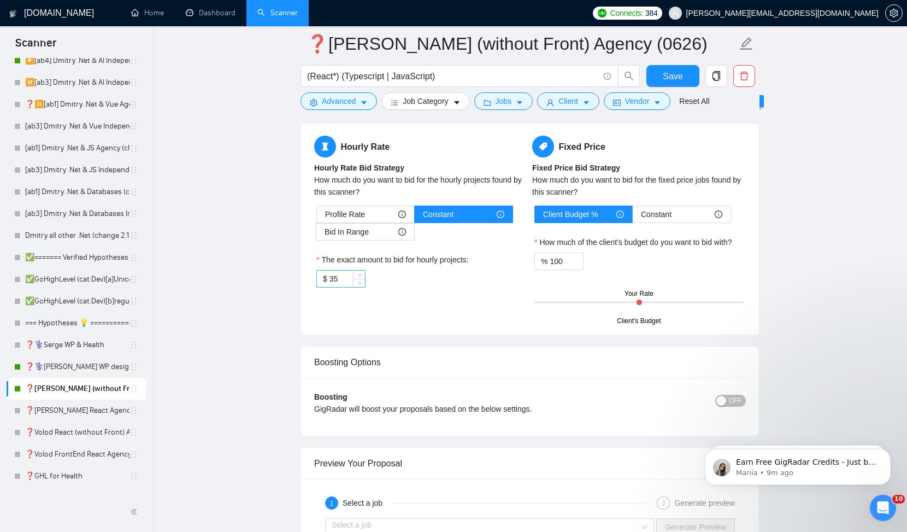
click at [350, 279] on input "35" at bounding box center [347, 278] width 36 height 16
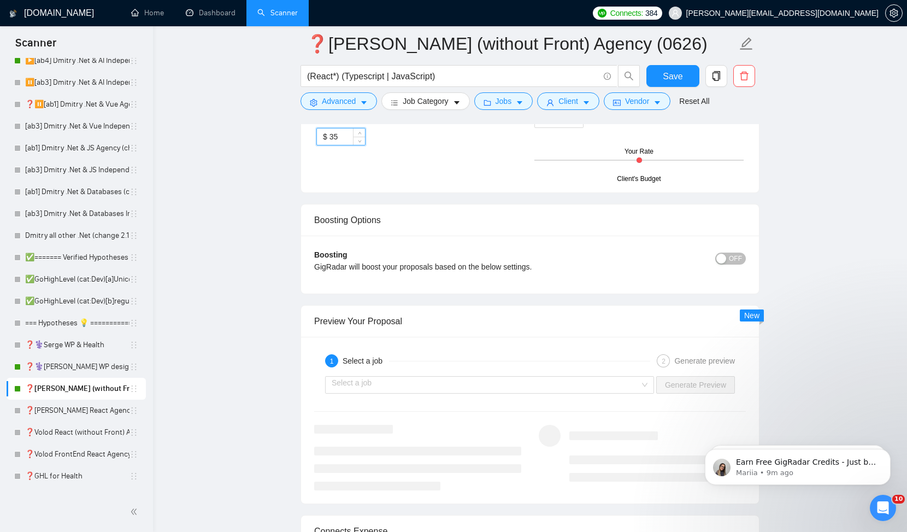
scroll to position [1864, 0]
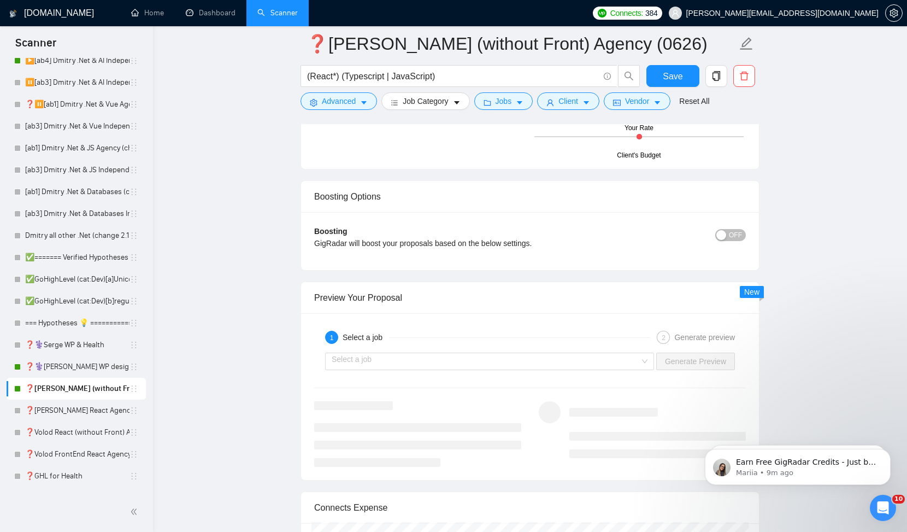
click at [732, 232] on span "OFF" at bounding box center [735, 235] width 13 height 12
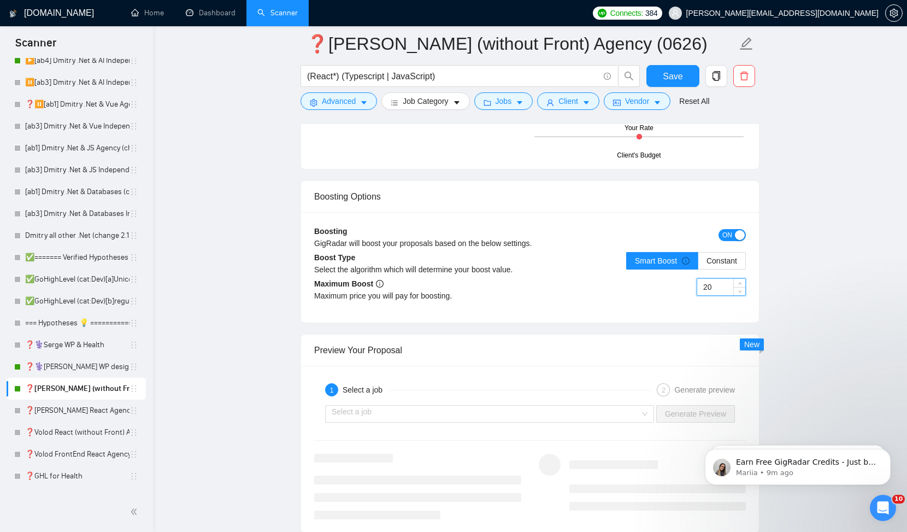
click at [723, 287] on input "20" at bounding box center [721, 287] width 48 height 16
click at [708, 286] on input "20" at bounding box center [721, 287] width 48 height 16
drag, startPoint x: 718, startPoint y: 290, endPoint x: 660, endPoint y: 285, distance: 58.1
click at [663, 285] on div "10" at bounding box center [638, 293] width 216 height 31
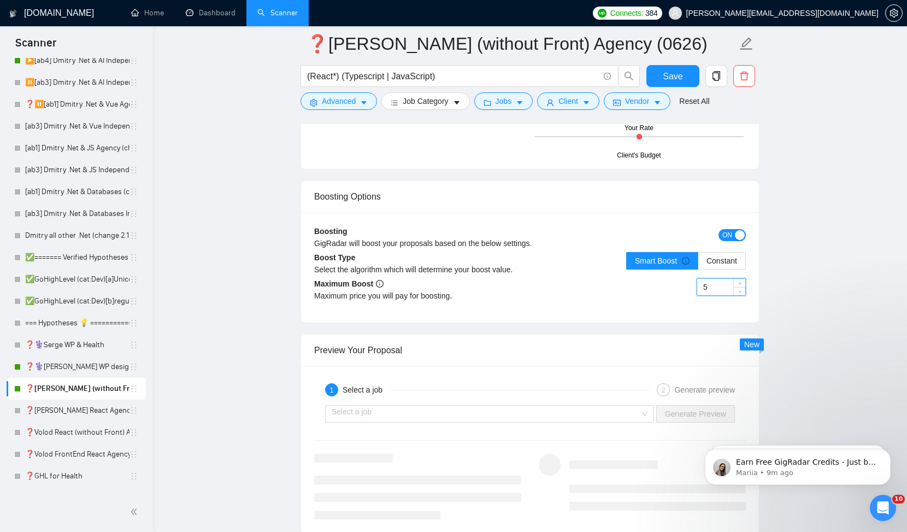
type input "5"
click at [679, 78] on span "Save" at bounding box center [673, 76] width 20 height 14
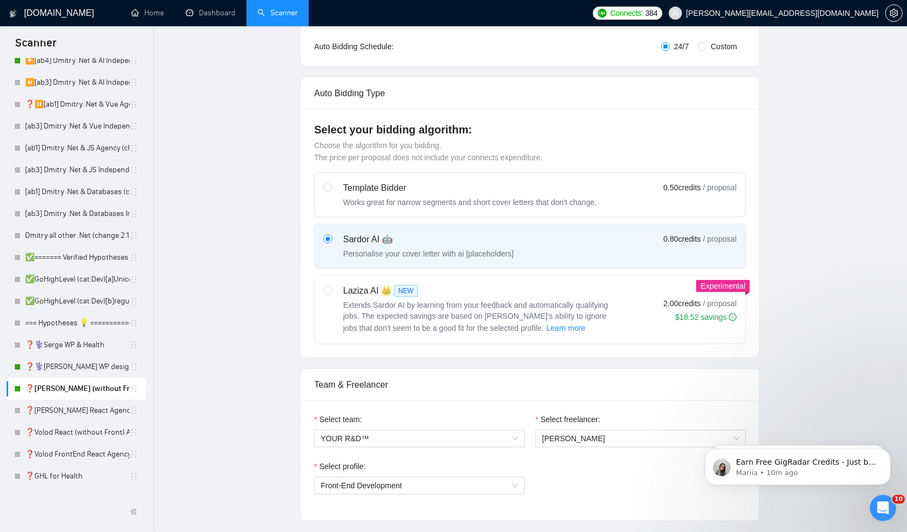
scroll to position [0, 0]
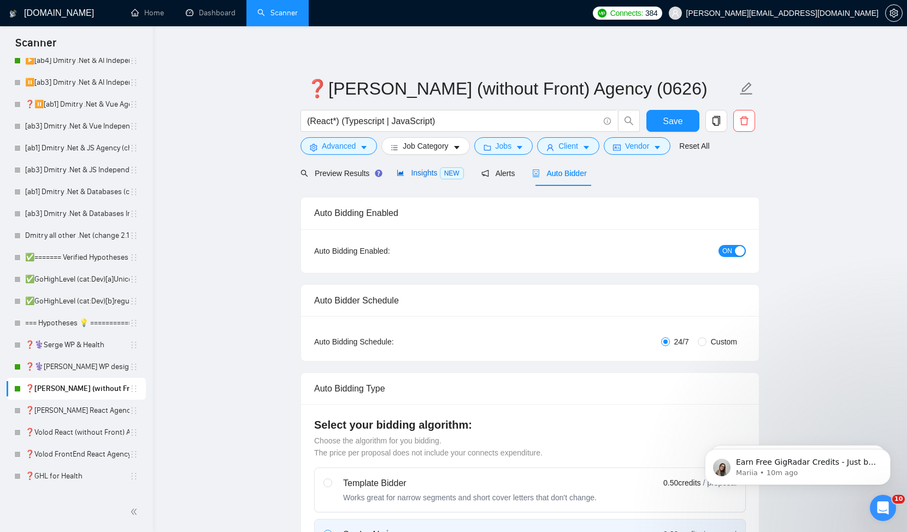
click at [424, 176] on span "Insights NEW" at bounding box center [430, 172] width 67 height 9
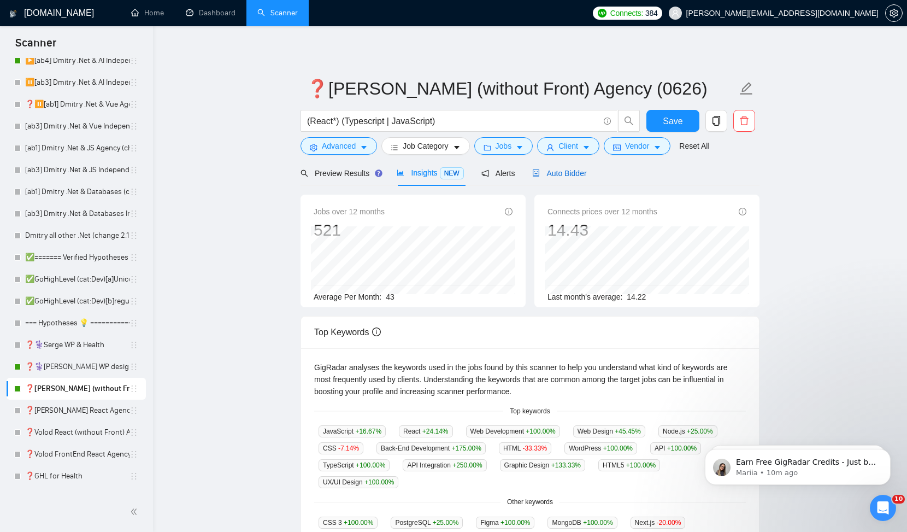
click at [563, 168] on div "Auto Bidder" at bounding box center [559, 173] width 54 height 12
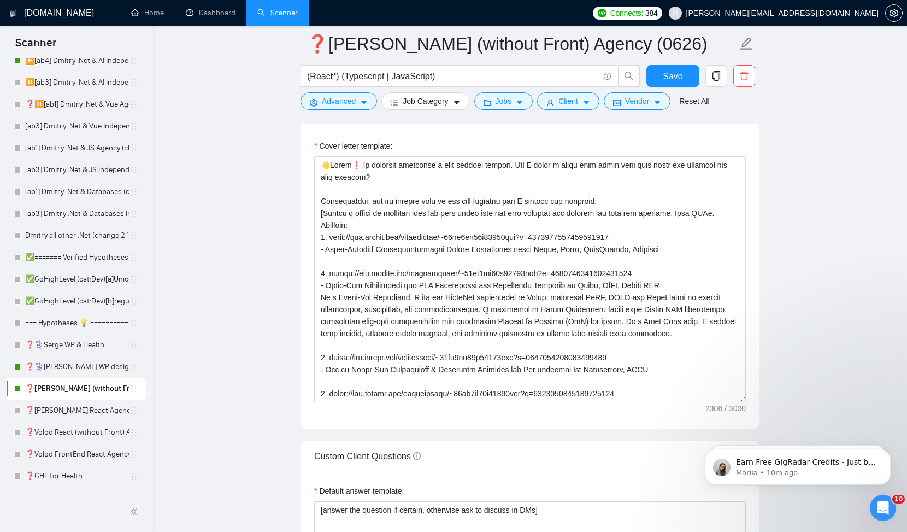
scroll to position [1189, 0]
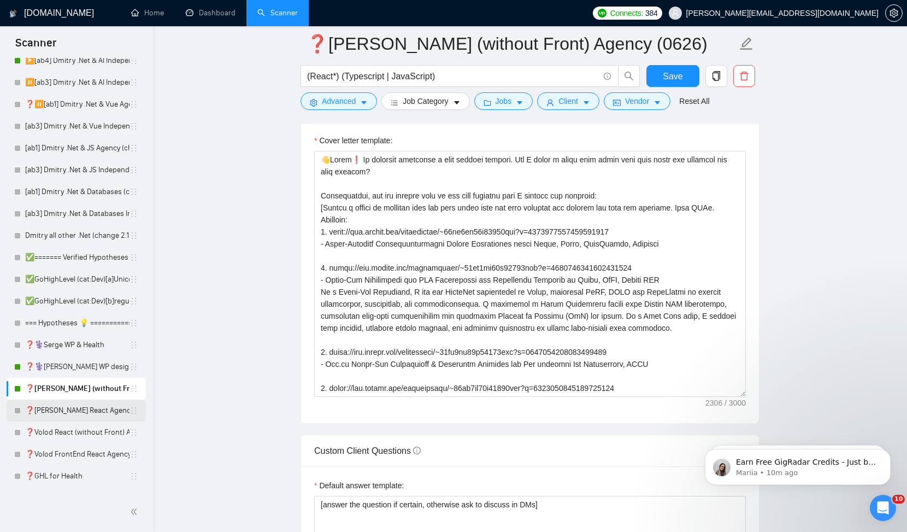
click at [85, 412] on link "❓[PERSON_NAME] React Agency (0626)" at bounding box center [77, 410] width 104 height 22
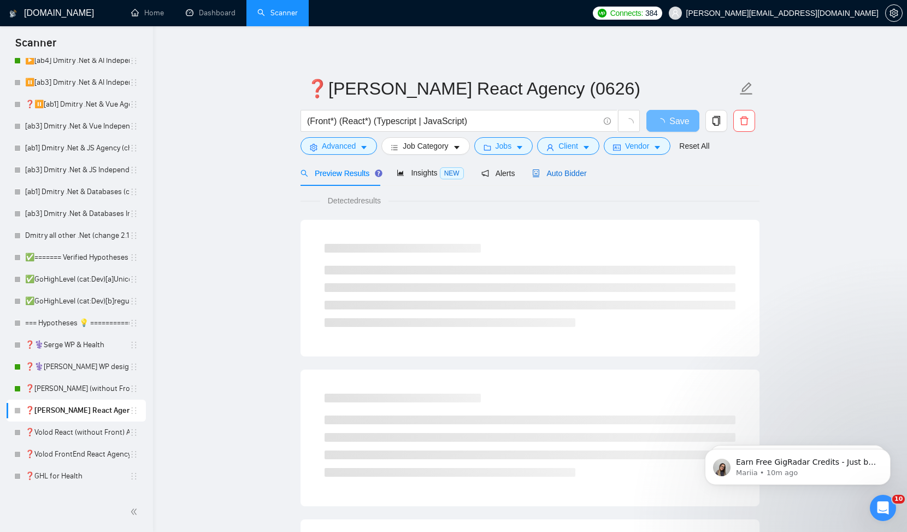
click at [560, 175] on span "Auto Bidder" at bounding box center [559, 173] width 54 height 9
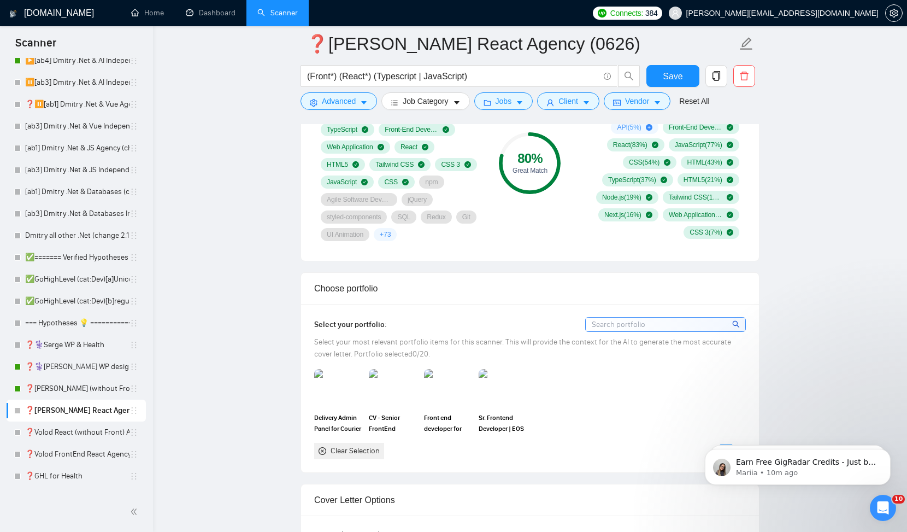
scroll to position [827, 0]
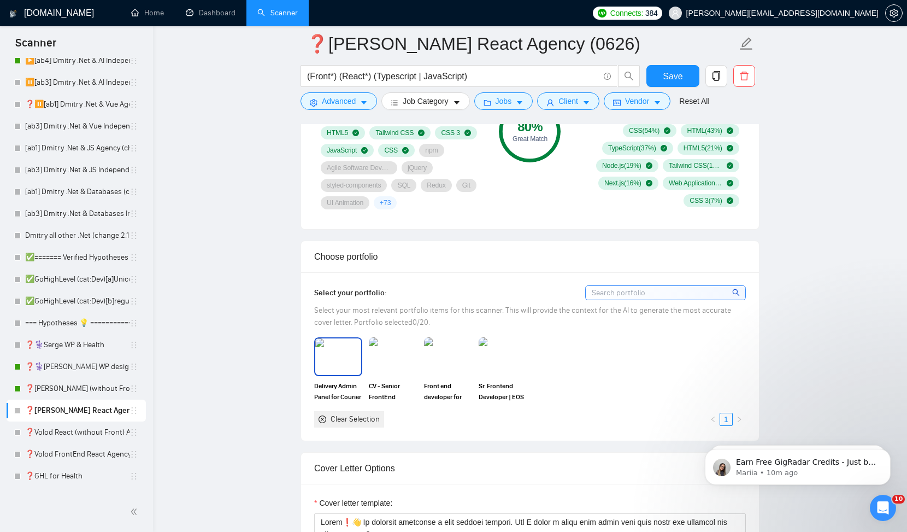
click at [333, 370] on img at bounding box center [338, 356] width 46 height 36
click at [410, 365] on img at bounding box center [393, 356] width 46 height 36
click at [437, 363] on img at bounding box center [448, 356] width 46 height 36
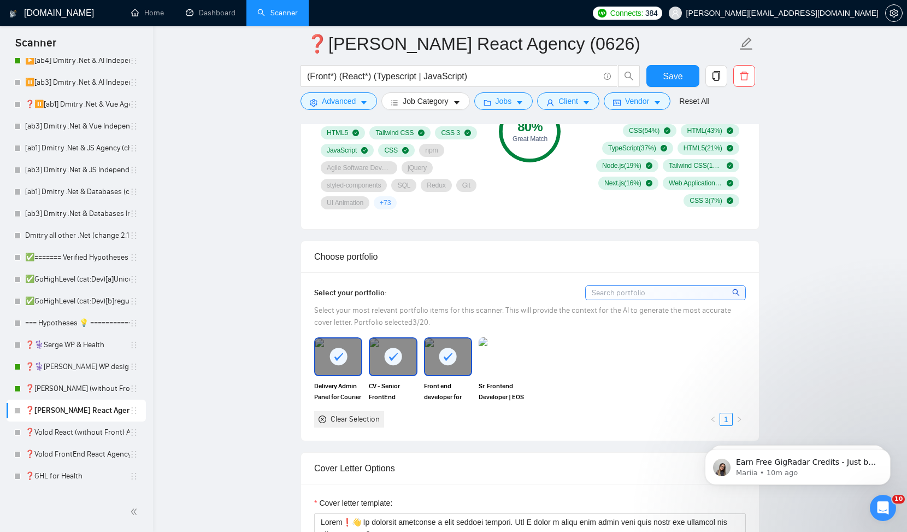
click at [493, 363] on img at bounding box center [503, 356] width 48 height 38
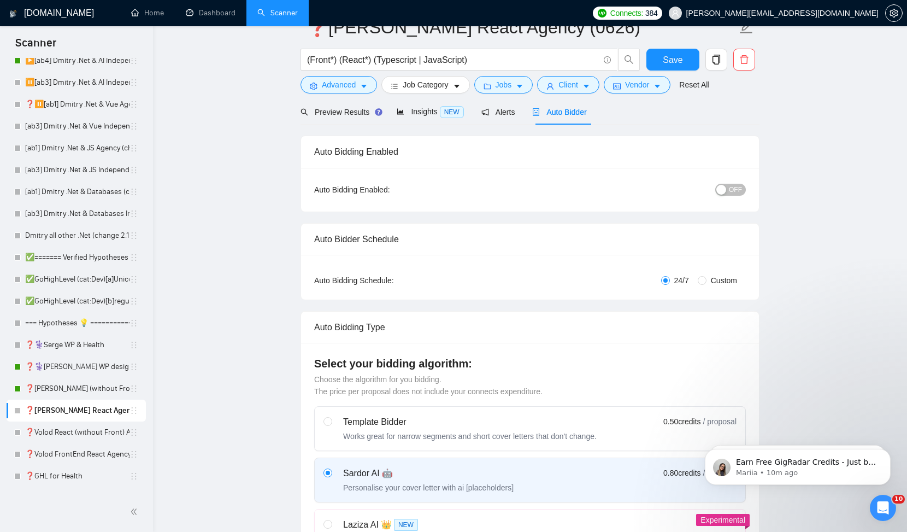
scroll to position [0, 0]
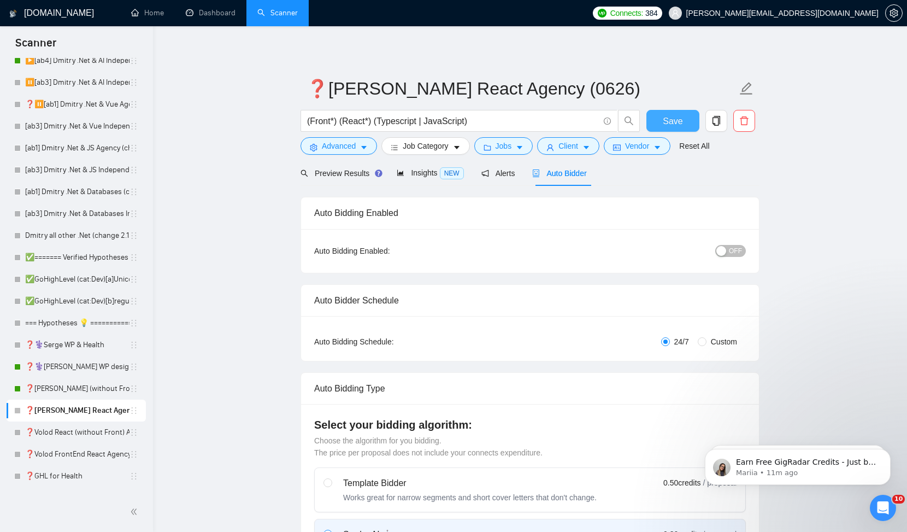
click at [660, 123] on button "Save" at bounding box center [672, 121] width 53 height 22
